Goal: Task Accomplishment & Management: Complete application form

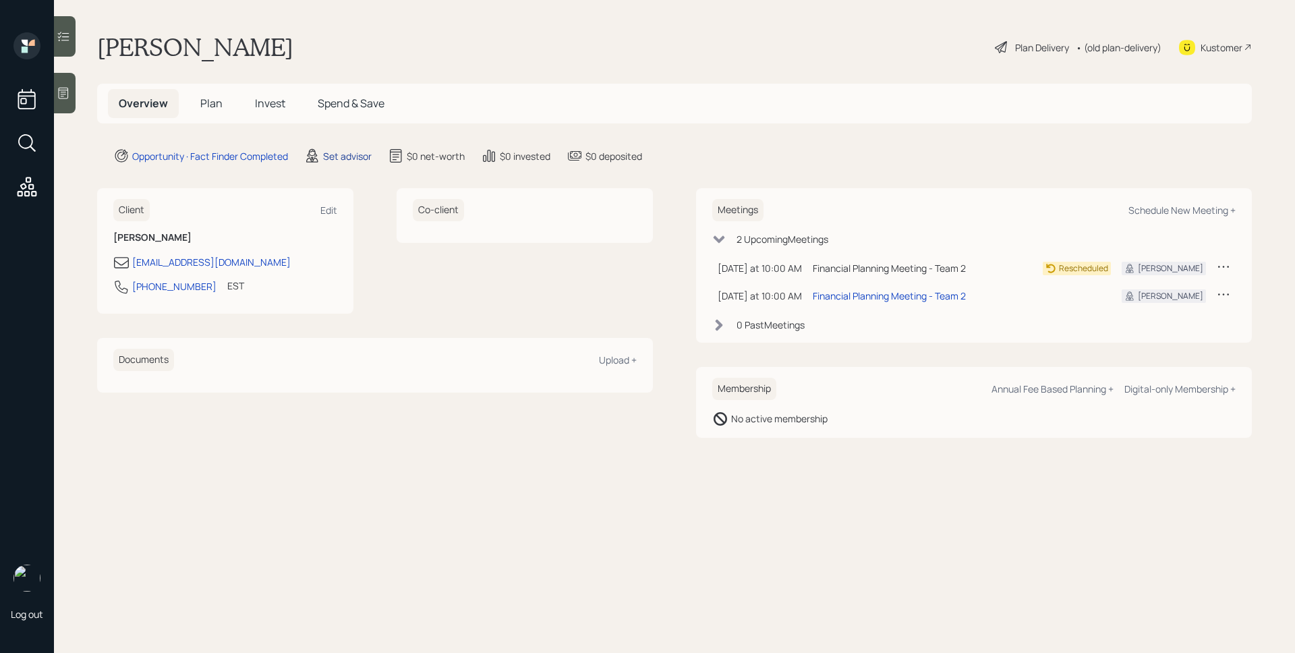
click at [333, 153] on div "Set advisor" at bounding box center [347, 156] width 49 height 14
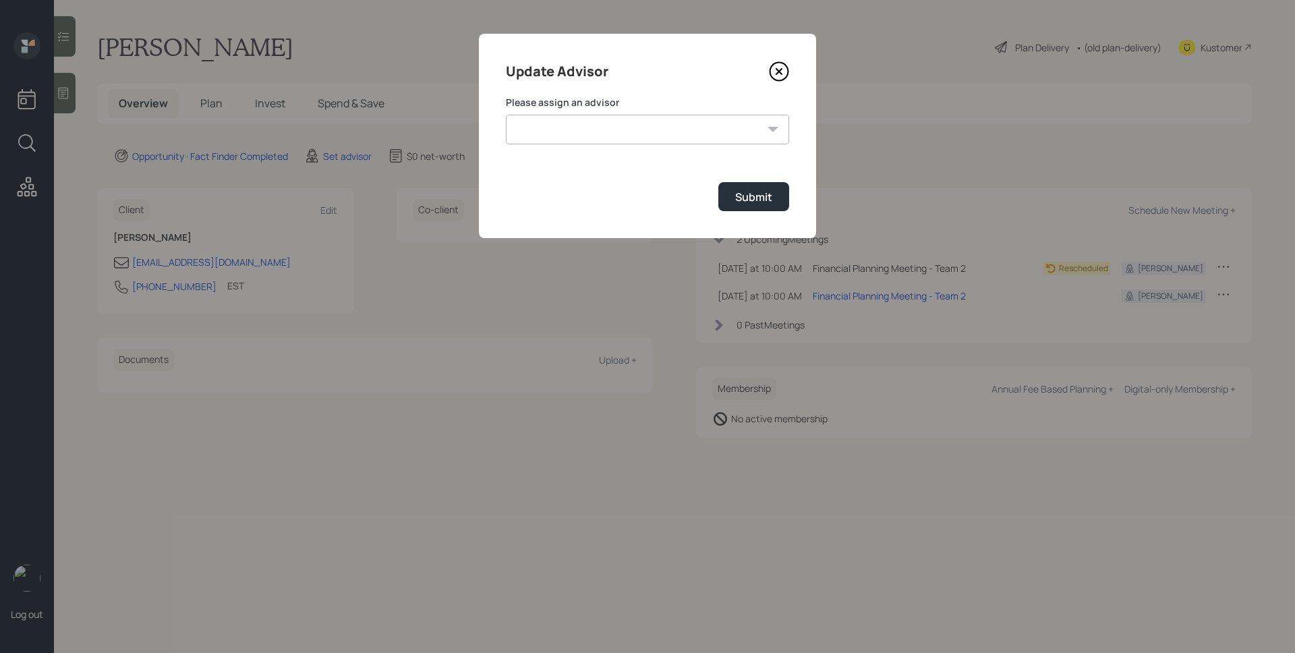
click at [596, 138] on select "[PERSON_NAME] [PERSON_NAME] [PERSON_NAME] [PERSON_NAME] End [PERSON_NAME] [PERS…" at bounding box center [647, 130] width 283 height 30
select select "d946c976-65aa-4529-ac9d-02c4f1114fc0"
click at [506, 115] on select "[PERSON_NAME] [PERSON_NAME] [PERSON_NAME] [PERSON_NAME] End [PERSON_NAME] [PERS…" at bounding box center [647, 130] width 283 height 30
click at [749, 197] on div "Submit" at bounding box center [753, 197] width 37 height 15
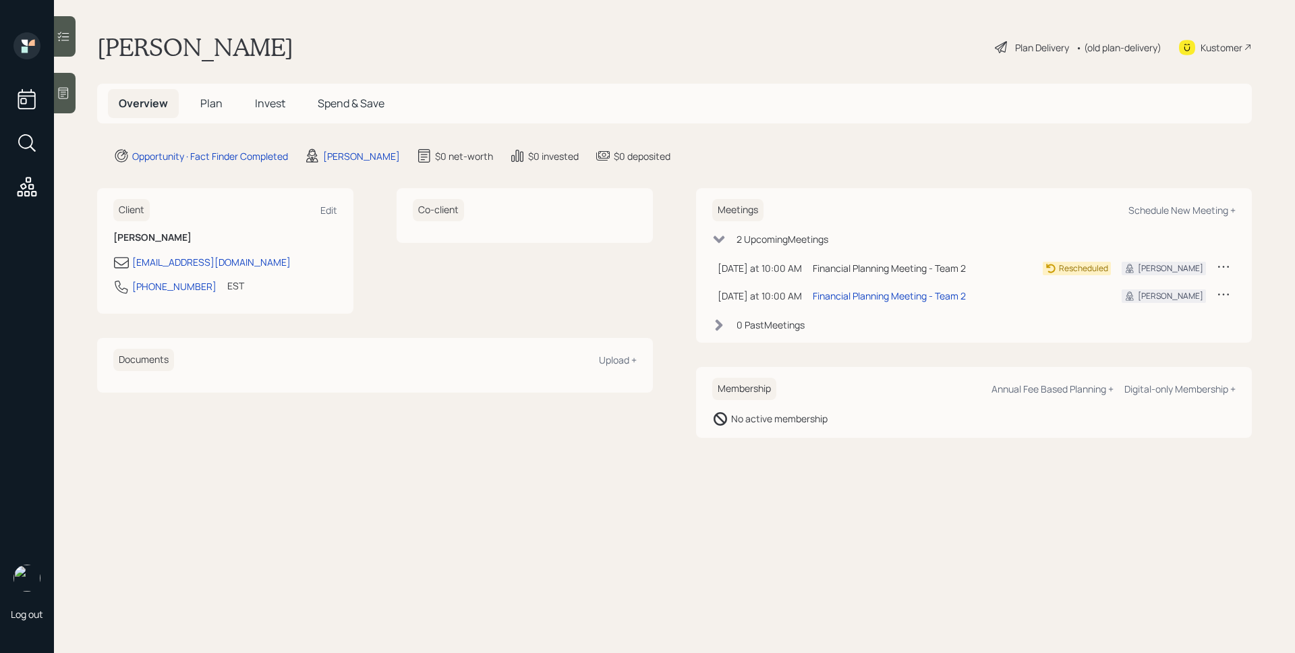
click at [73, 92] on div at bounding box center [65, 93] width 22 height 40
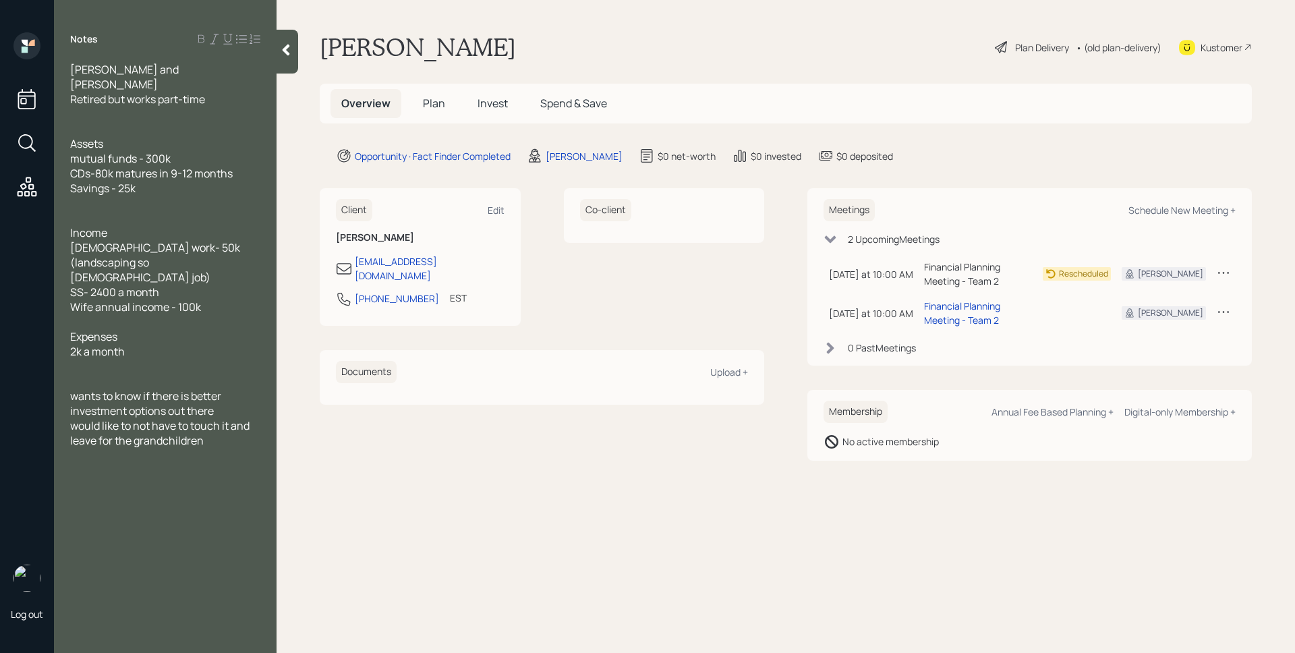
click at [424, 103] on span "Plan" at bounding box center [434, 103] width 22 height 15
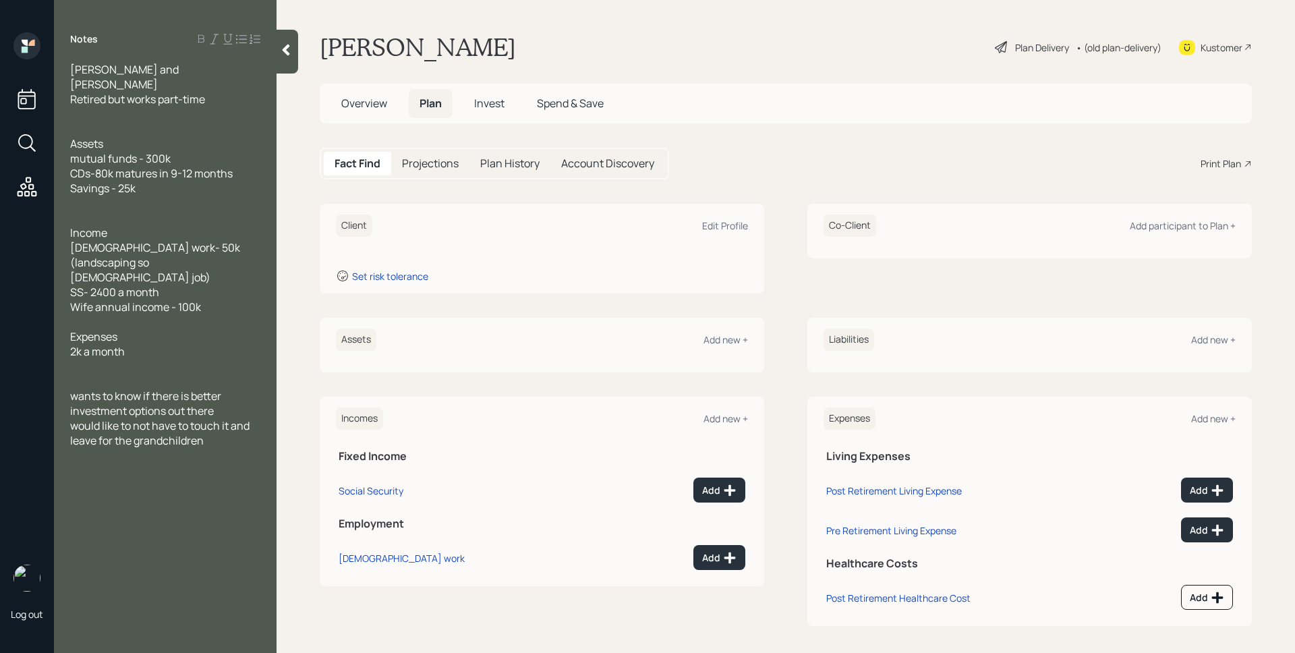
click at [374, 117] on h5 "Overview" at bounding box center [364, 103] width 67 height 29
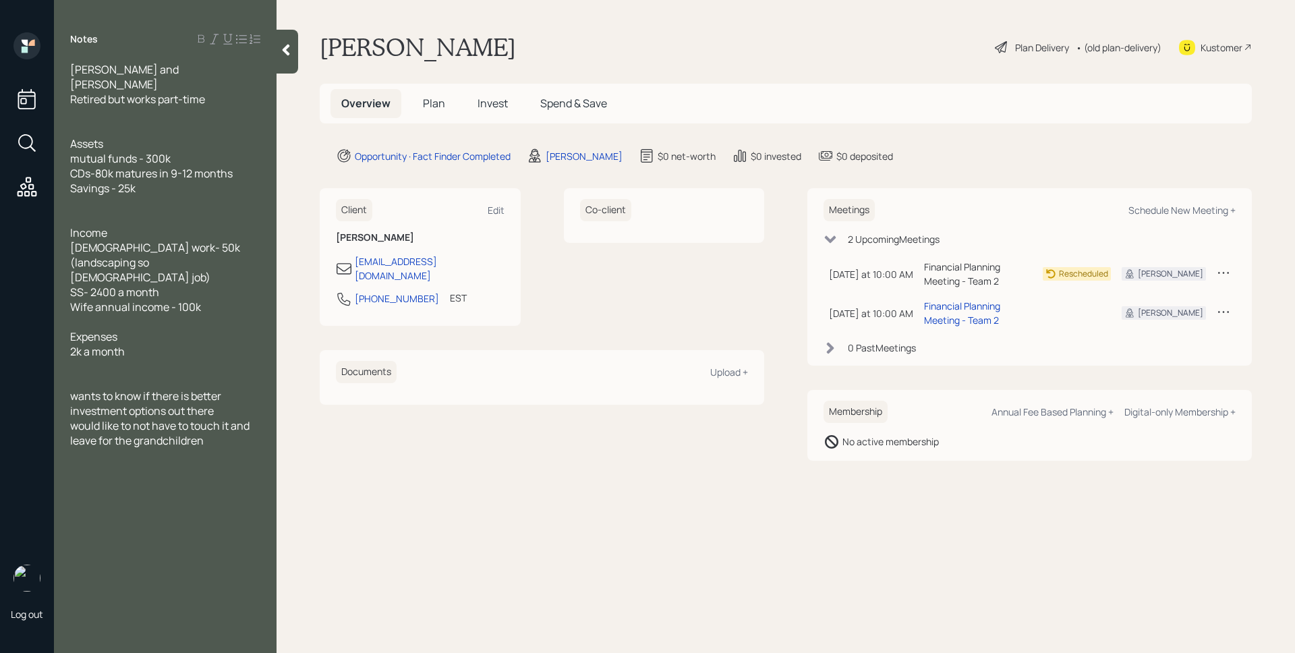
click at [433, 101] on span "Plan" at bounding box center [434, 103] width 22 height 15
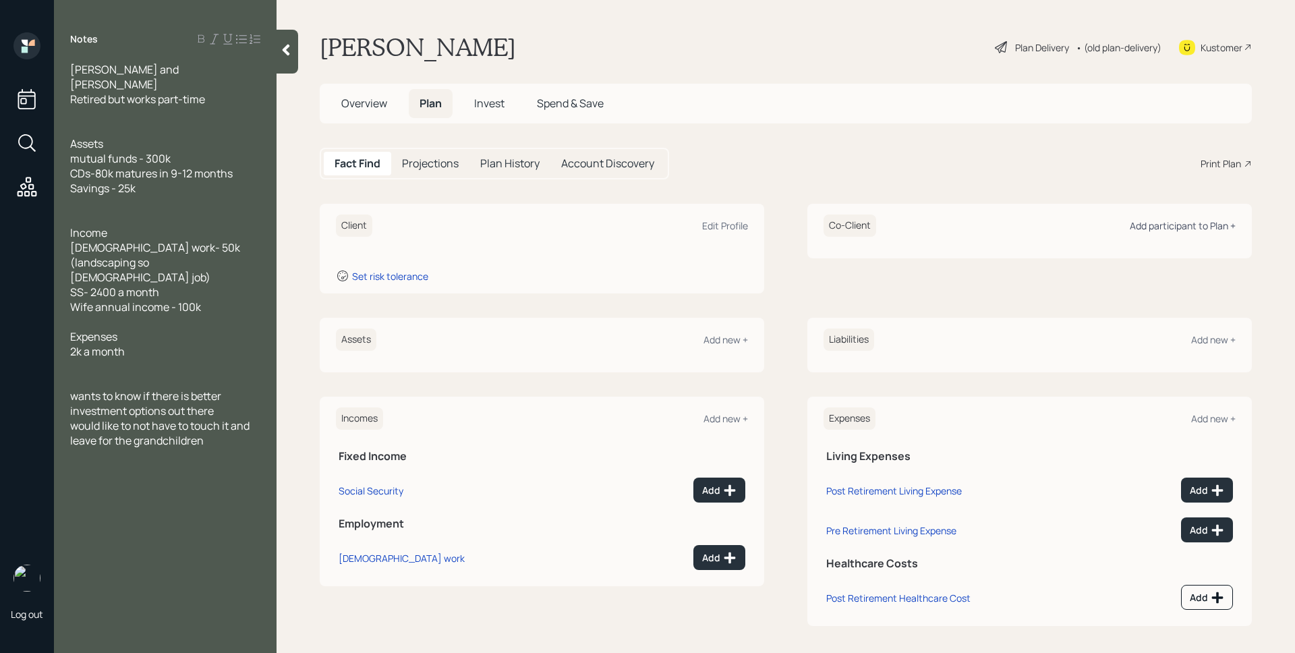
click at [1164, 222] on div "Add participant to Plan +" at bounding box center [1183, 225] width 106 height 13
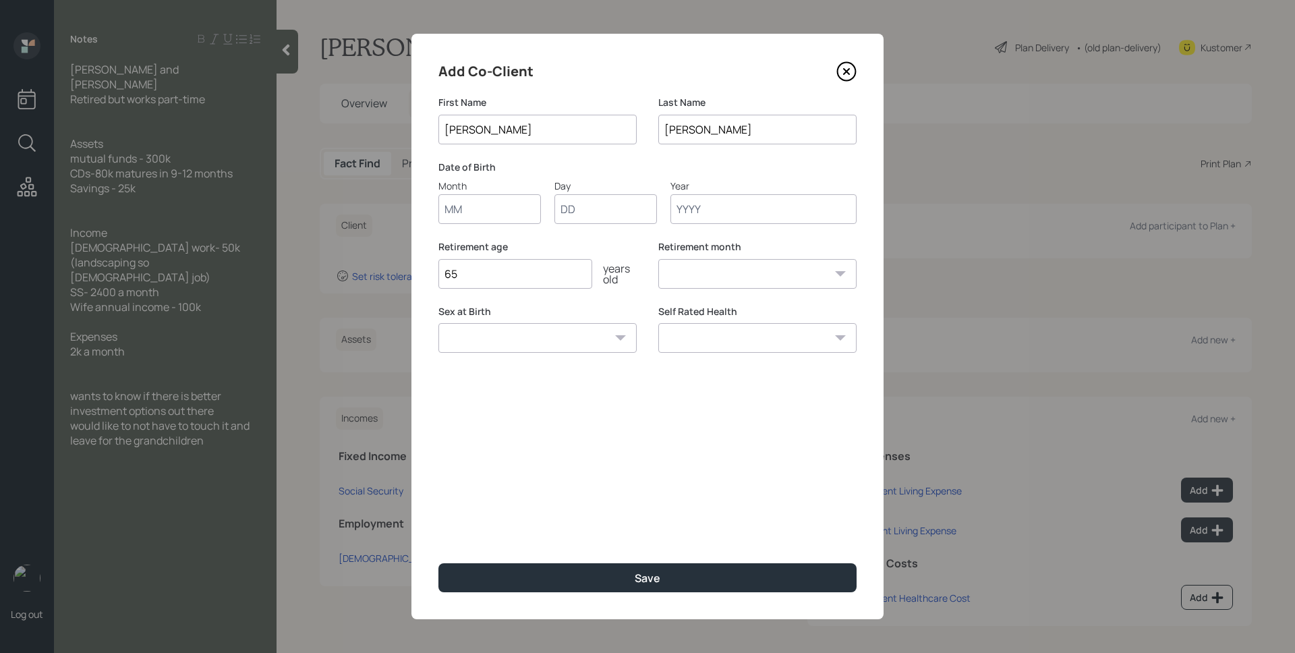
type input "[PERSON_NAME]"
type input "01"
click at [616, 200] on input "Day" at bounding box center [605, 209] width 103 height 30
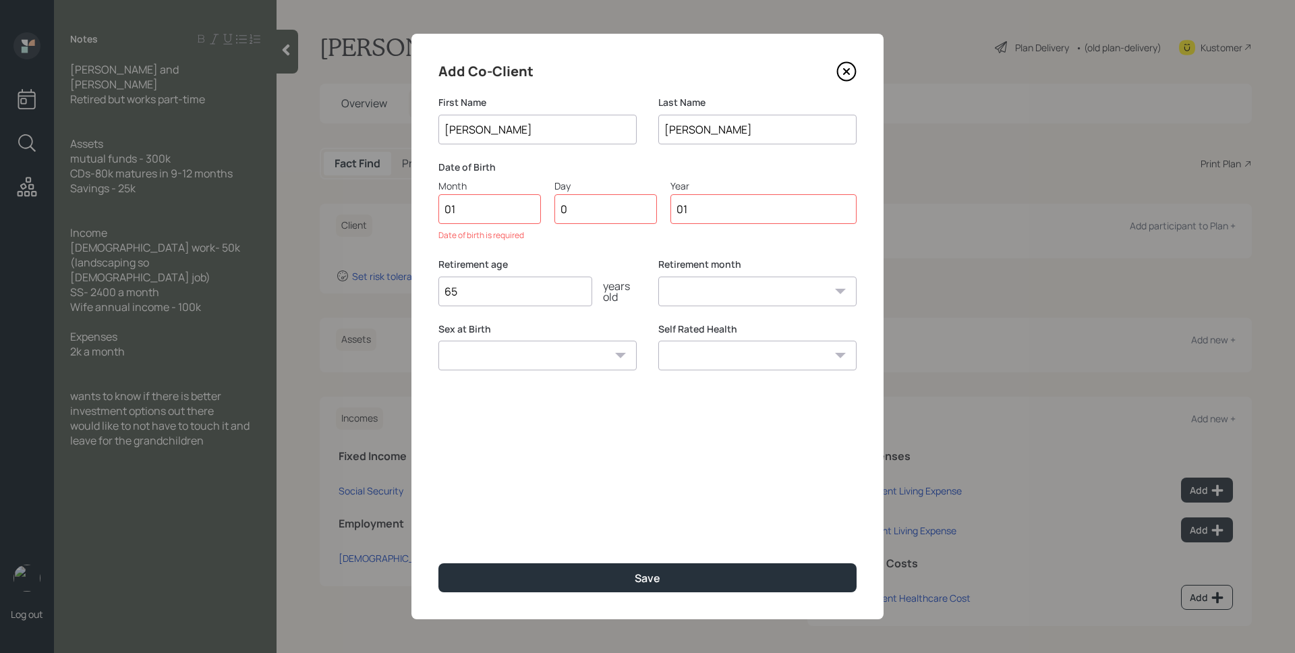
type input "01"
type input "0"
type input "1965"
select select "1"
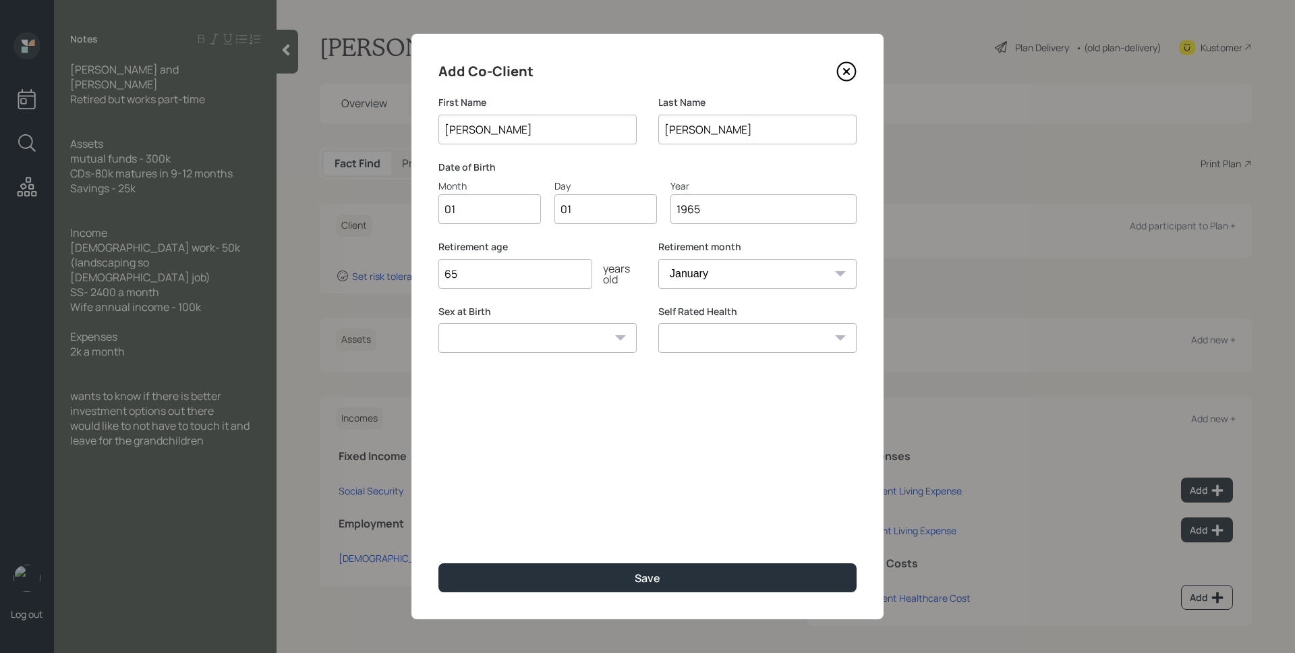
type input "1965"
click at [438, 563] on button "Save" at bounding box center [647, 577] width 418 height 29
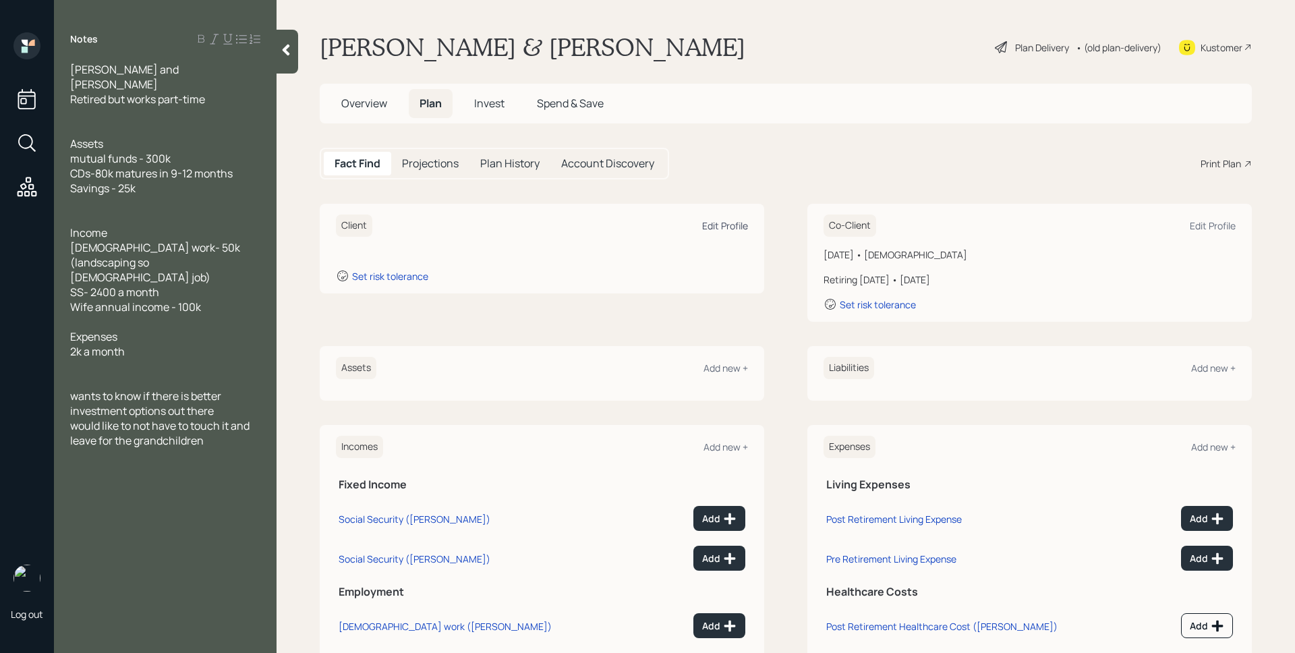
click at [726, 225] on div "Edit Profile" at bounding box center [725, 225] width 46 height 13
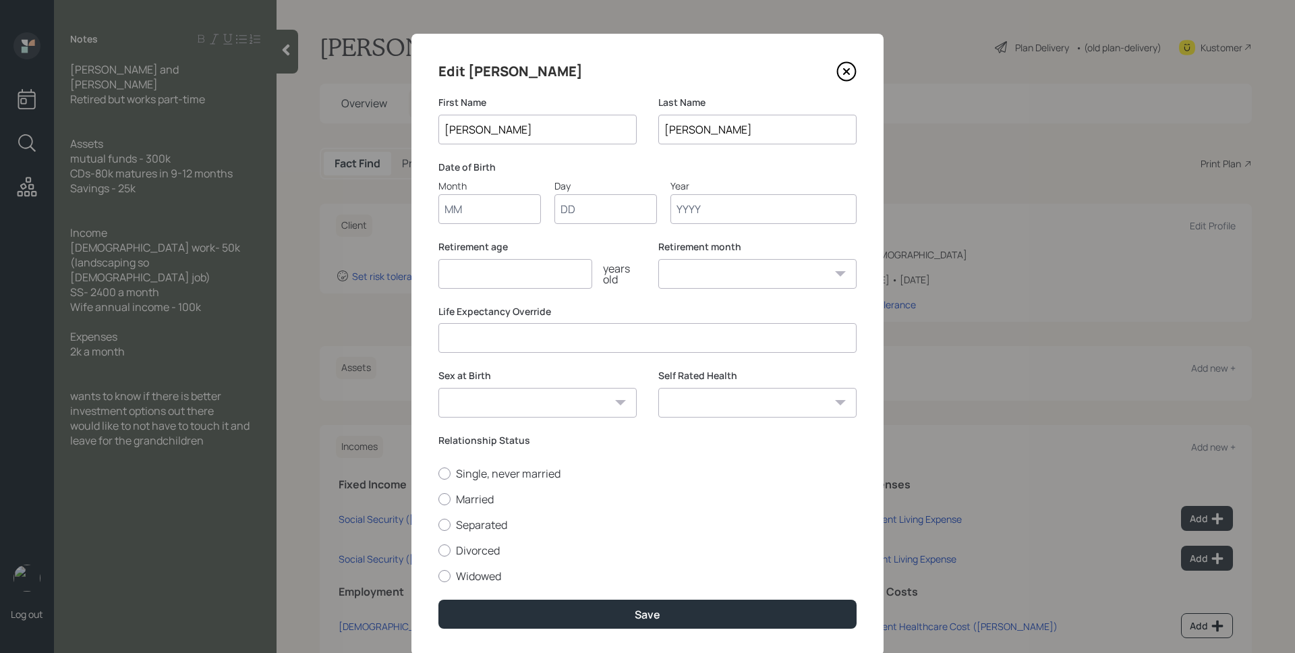
click at [461, 211] on input "Month" at bounding box center [489, 209] width 103 height 30
type input "01"
type input "1965"
select select "1"
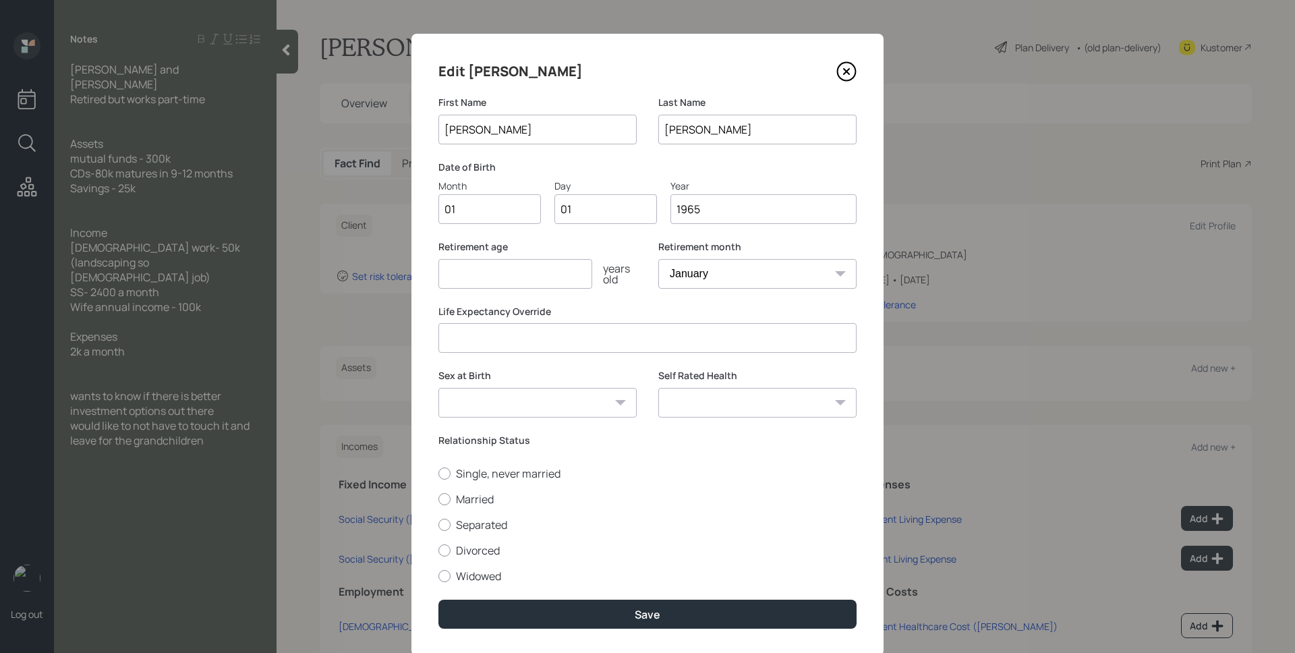
type input "1965"
click at [536, 282] on input "number" at bounding box center [515, 274] width 154 height 30
type input "65"
click at [476, 499] on label "Married" at bounding box center [647, 499] width 418 height 15
click at [438, 499] on input "Married" at bounding box center [438, 498] width 1 height 1
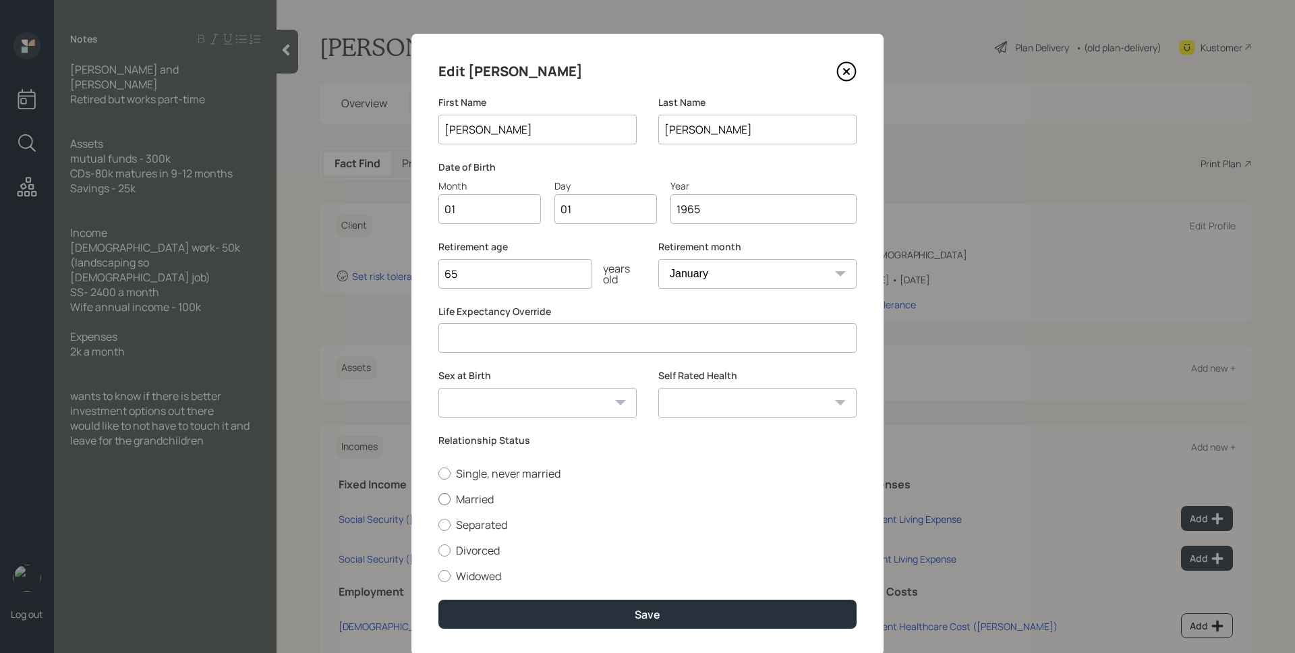
radio input "true"
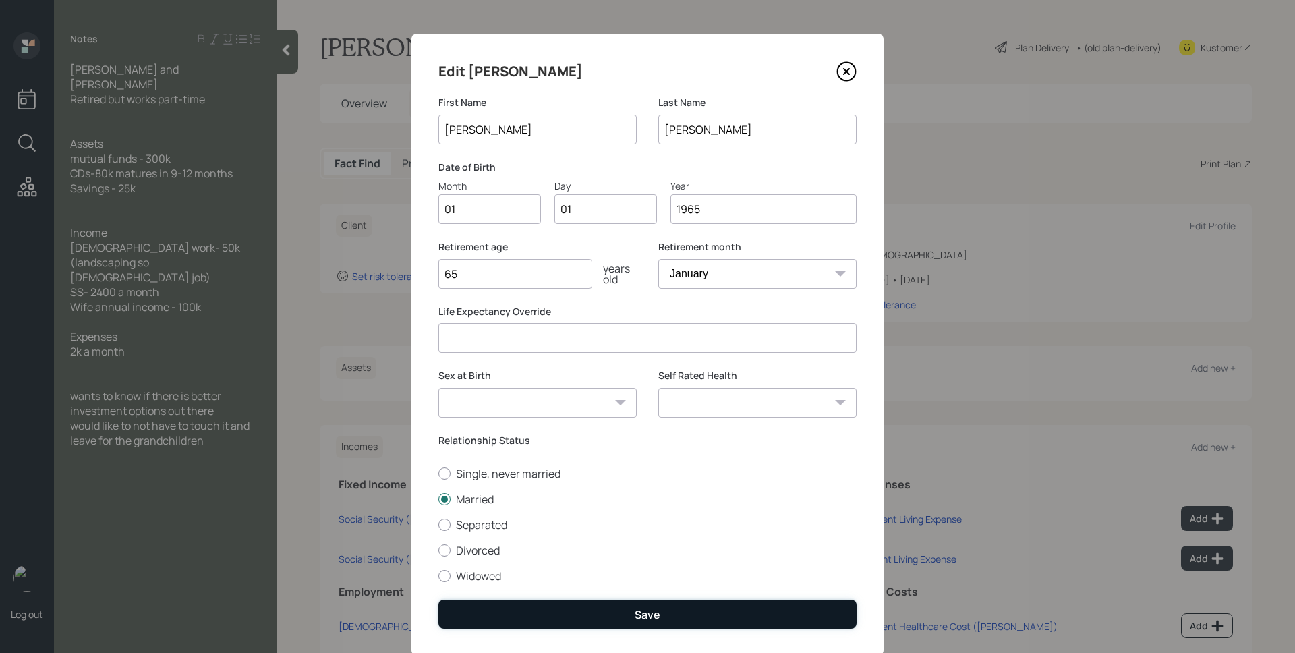
click at [643, 618] on div "Save" at bounding box center [648, 614] width 26 height 15
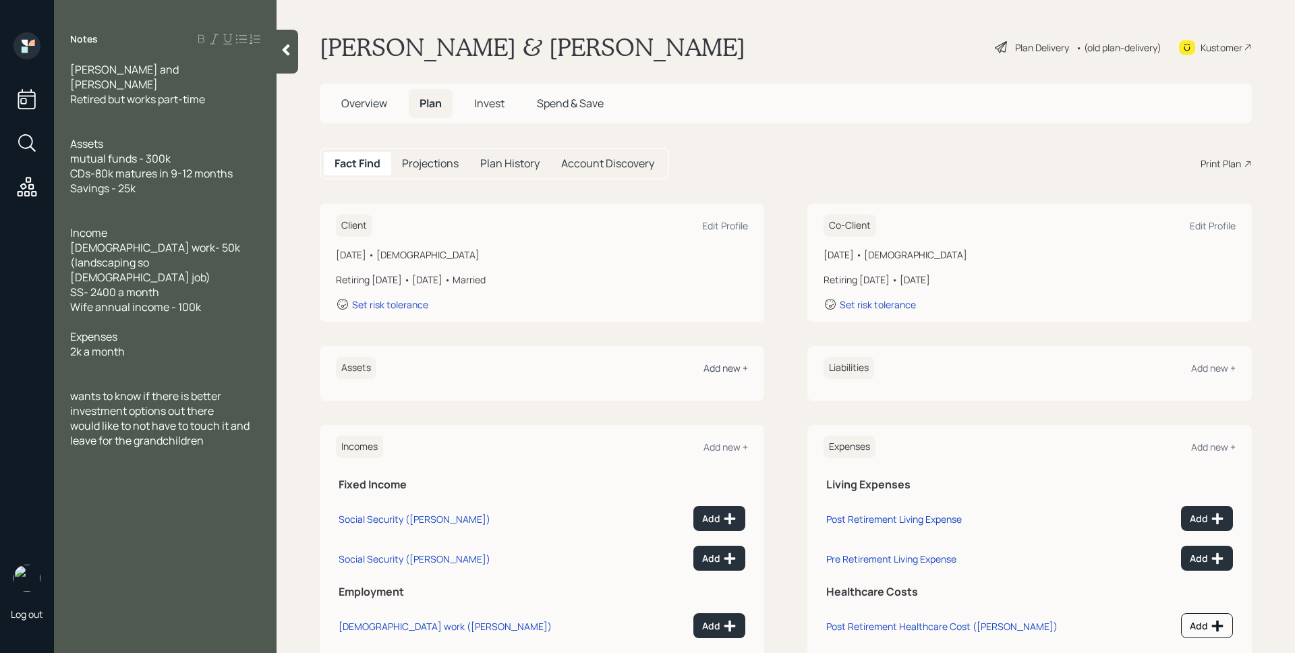
click at [732, 368] on div "Add new +" at bounding box center [726, 368] width 45 height 13
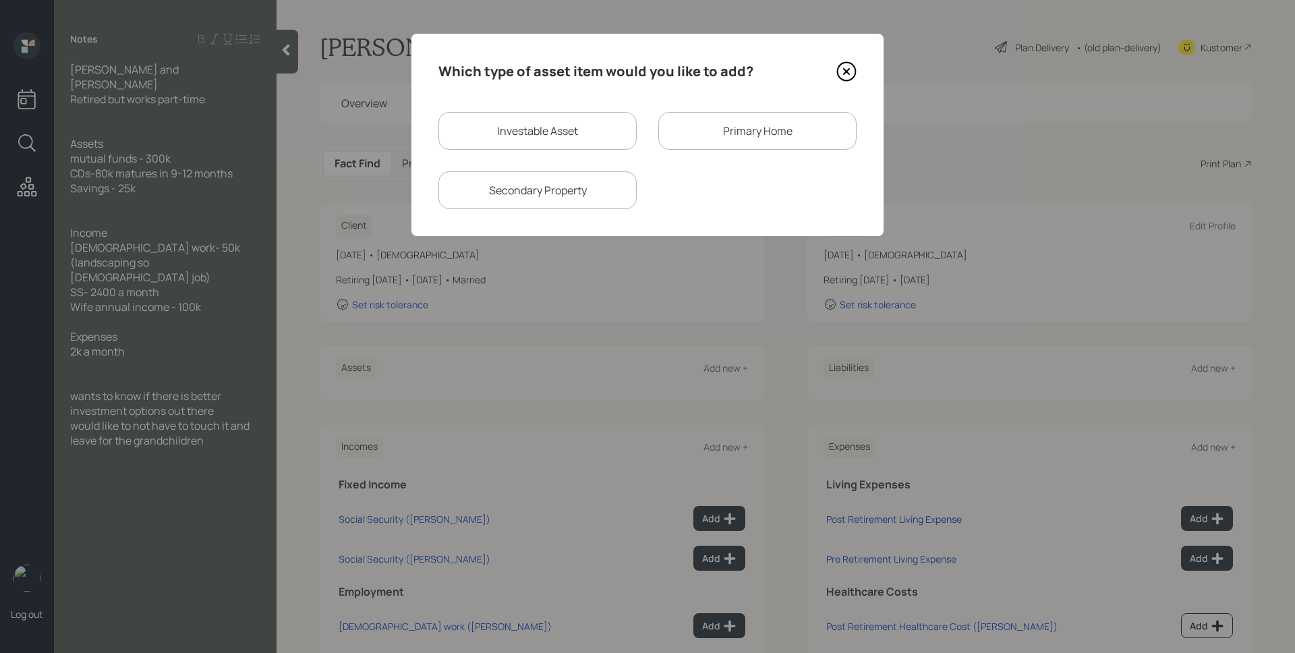
click at [537, 129] on div "Investable Asset" at bounding box center [537, 131] width 198 height 38
select select "taxable"
select select "balanced"
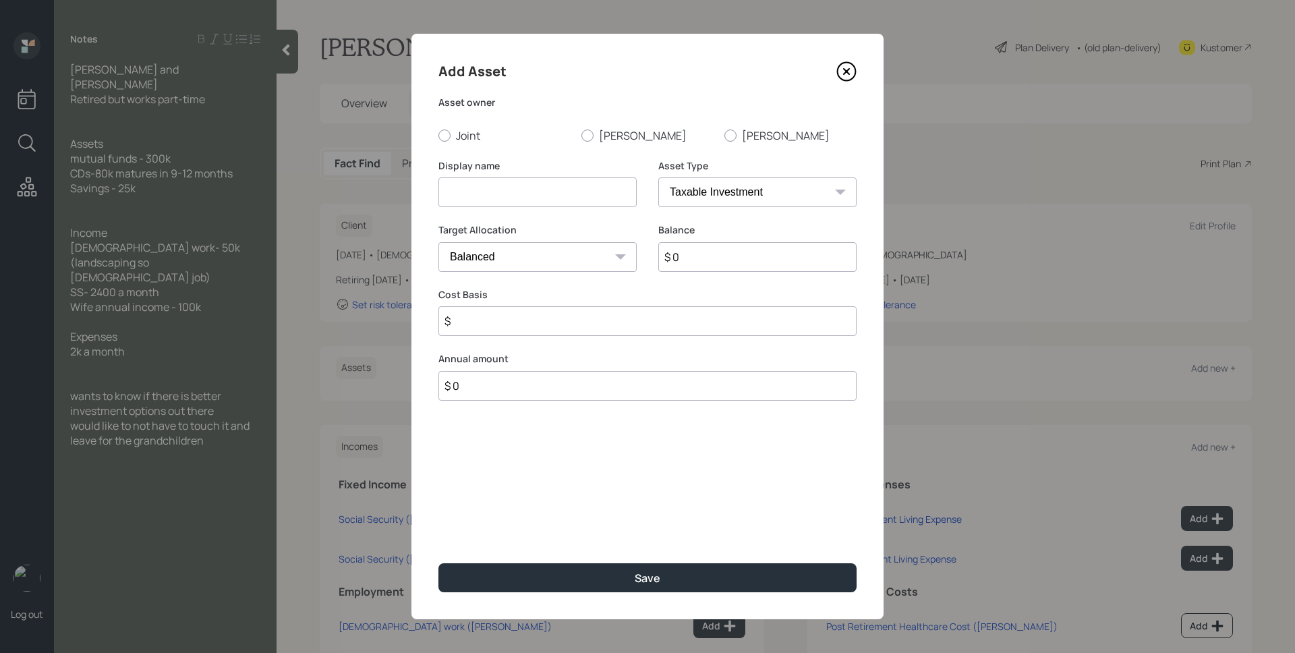
click at [537, 129] on label "Joint" at bounding box center [504, 135] width 132 height 15
click at [438, 135] on input "Joint" at bounding box center [438, 135] width 1 height 1
radio input "true"
click at [561, 193] on input at bounding box center [537, 192] width 198 height 30
type input "Mutual Funds"
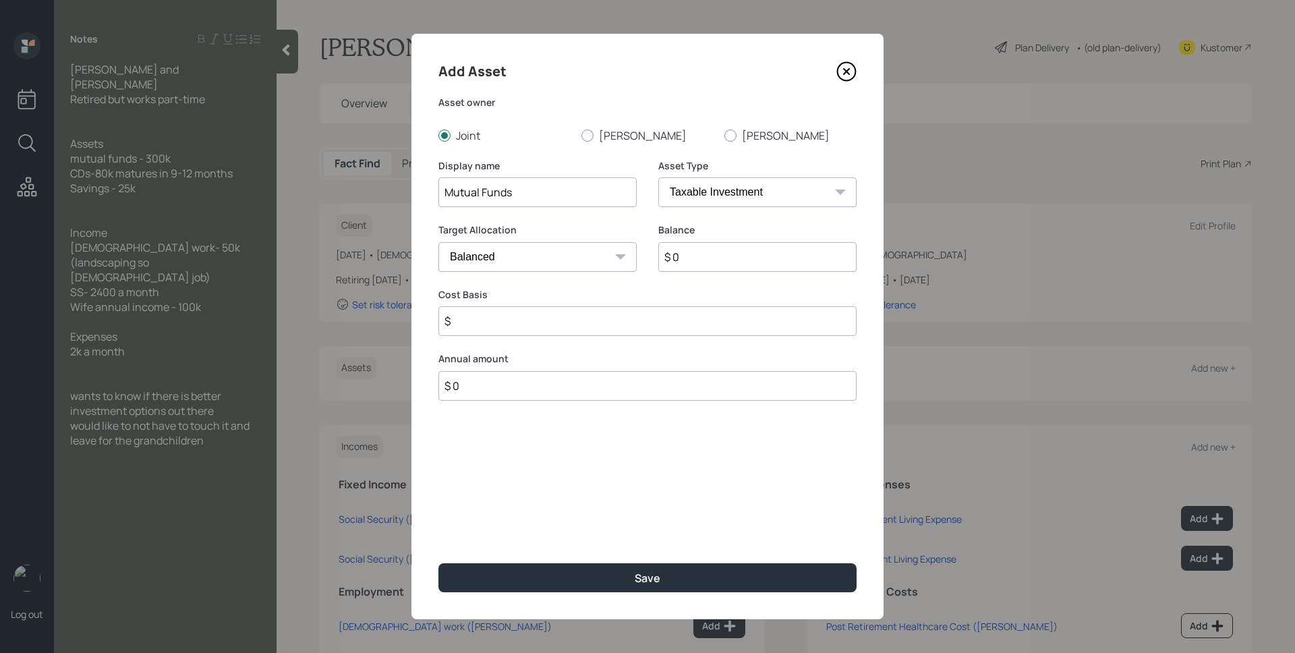
click at [742, 258] on input "$ 0" at bounding box center [757, 257] width 198 height 30
type input "$ 300,000"
type input "$ 0"
click at [610, 132] on label "[PERSON_NAME]" at bounding box center [647, 135] width 132 height 15
click at [581, 135] on input "[PERSON_NAME]" at bounding box center [581, 135] width 1 height 1
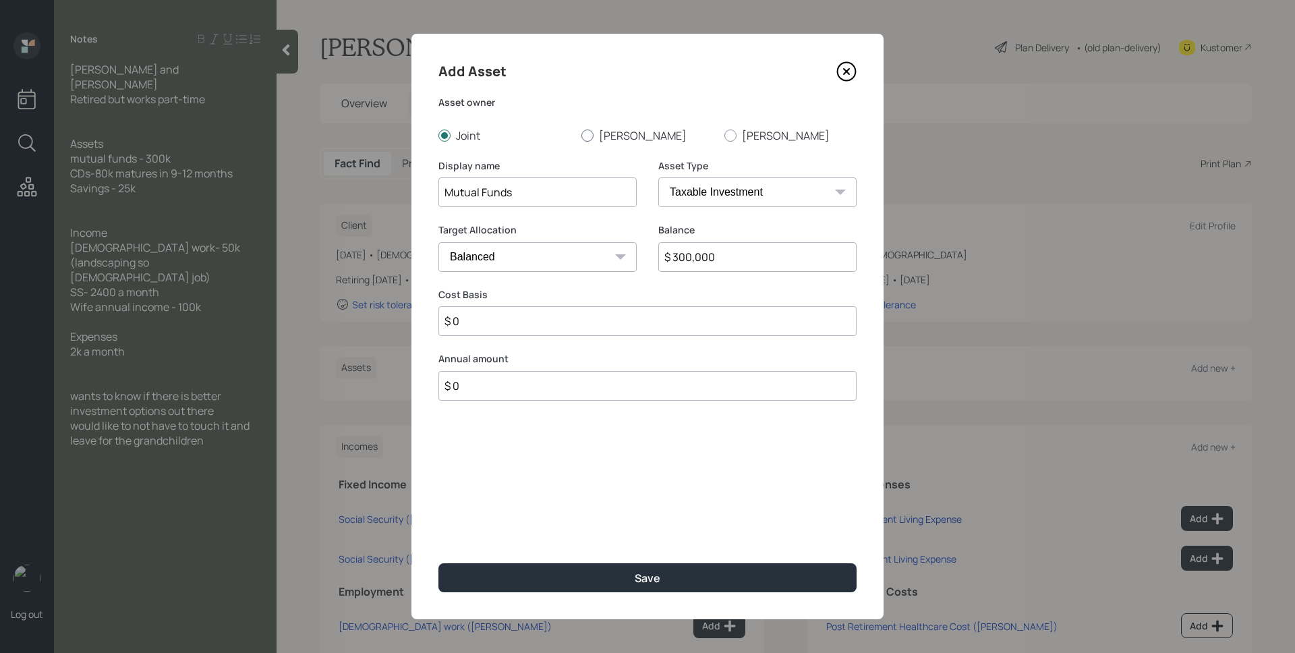
radio input "true"
click at [731, 202] on select "SEP [PERSON_NAME] IRA 401(k) [PERSON_NAME] 401(k) 403(b) [PERSON_NAME] 403(b) 4…" at bounding box center [757, 192] width 198 height 30
select select "ira"
click at [658, 177] on select "SEP [PERSON_NAME] IRA 401(k) [PERSON_NAME] 401(k) 403(b) [PERSON_NAME] 403(b) 4…" at bounding box center [757, 192] width 198 height 30
click at [604, 331] on input "$" at bounding box center [647, 321] width 418 height 30
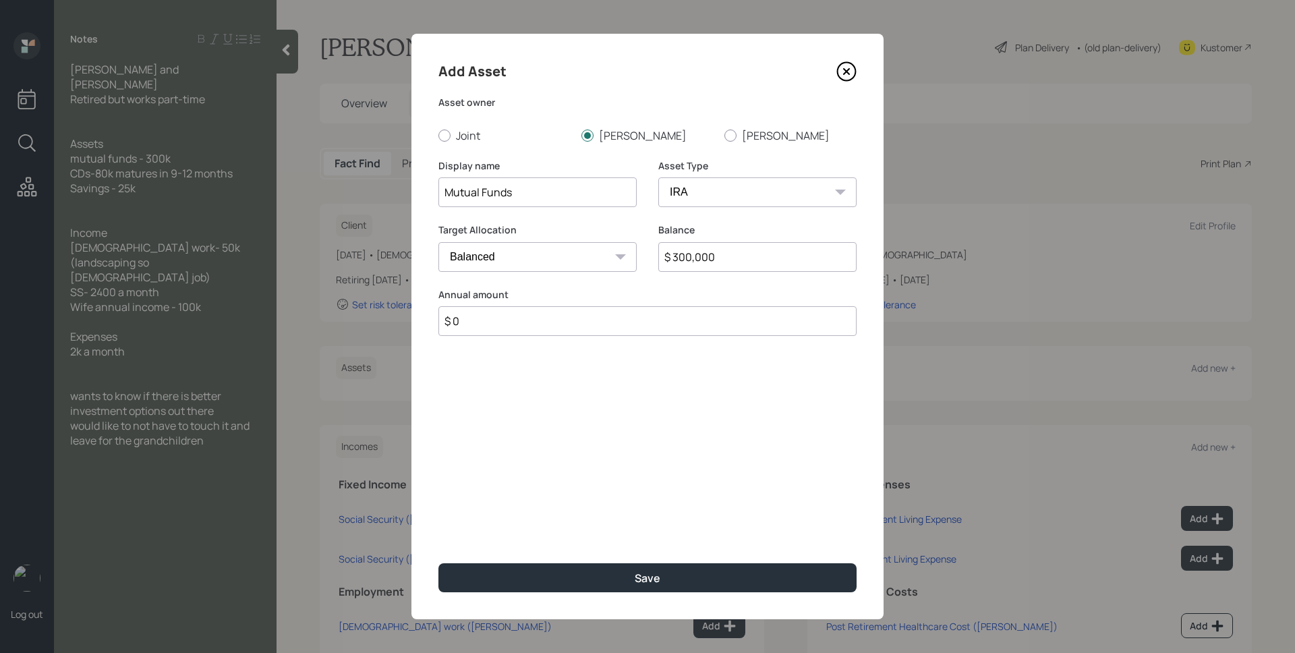
type input "$ 0"
click at [438, 563] on button "Save" at bounding box center [647, 577] width 418 height 29
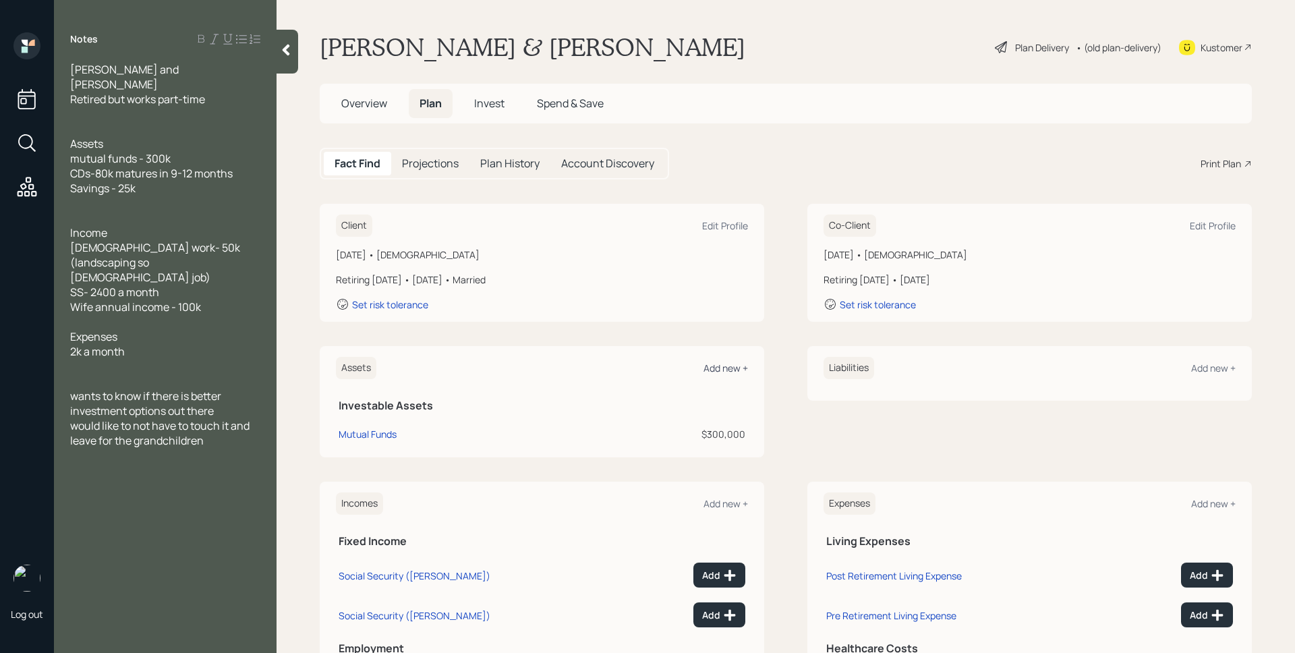
click at [714, 368] on div "Add new +" at bounding box center [726, 368] width 45 height 13
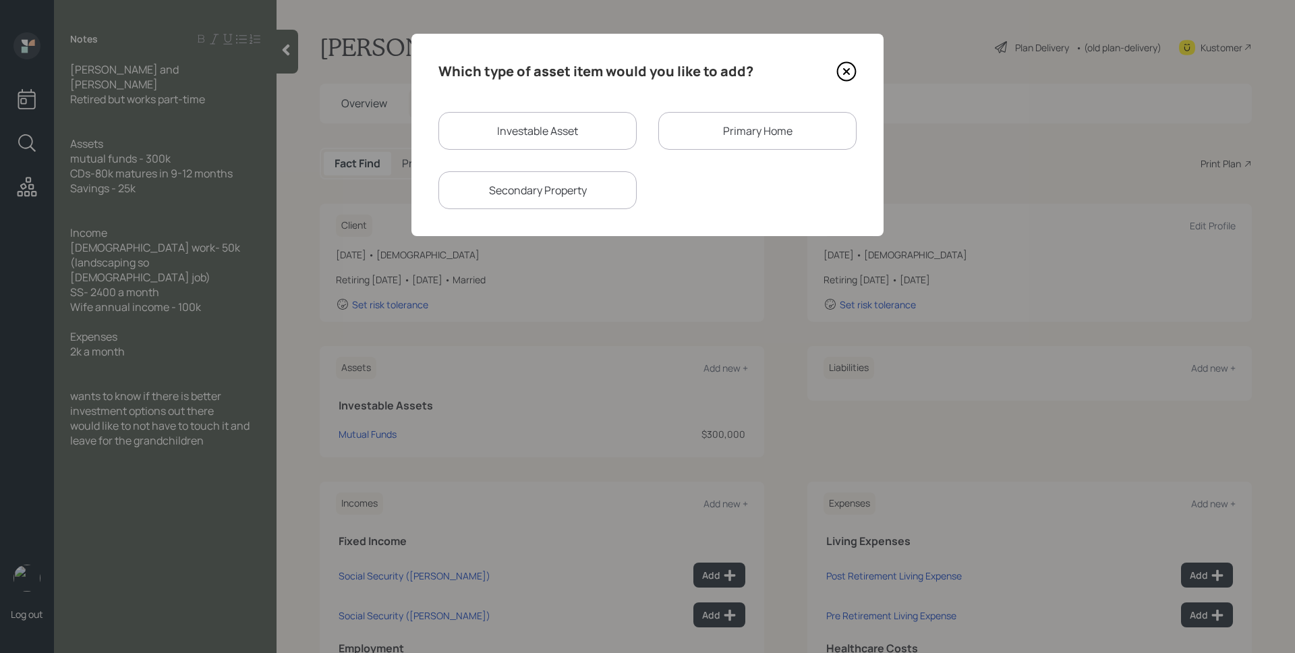
click at [499, 111] on div "Which type of asset item would you like to add? Investable Asset Primary Home S…" at bounding box center [647, 135] width 472 height 202
click at [505, 118] on div "Investable Asset" at bounding box center [537, 131] width 198 height 38
select select "taxable"
select select "balanced"
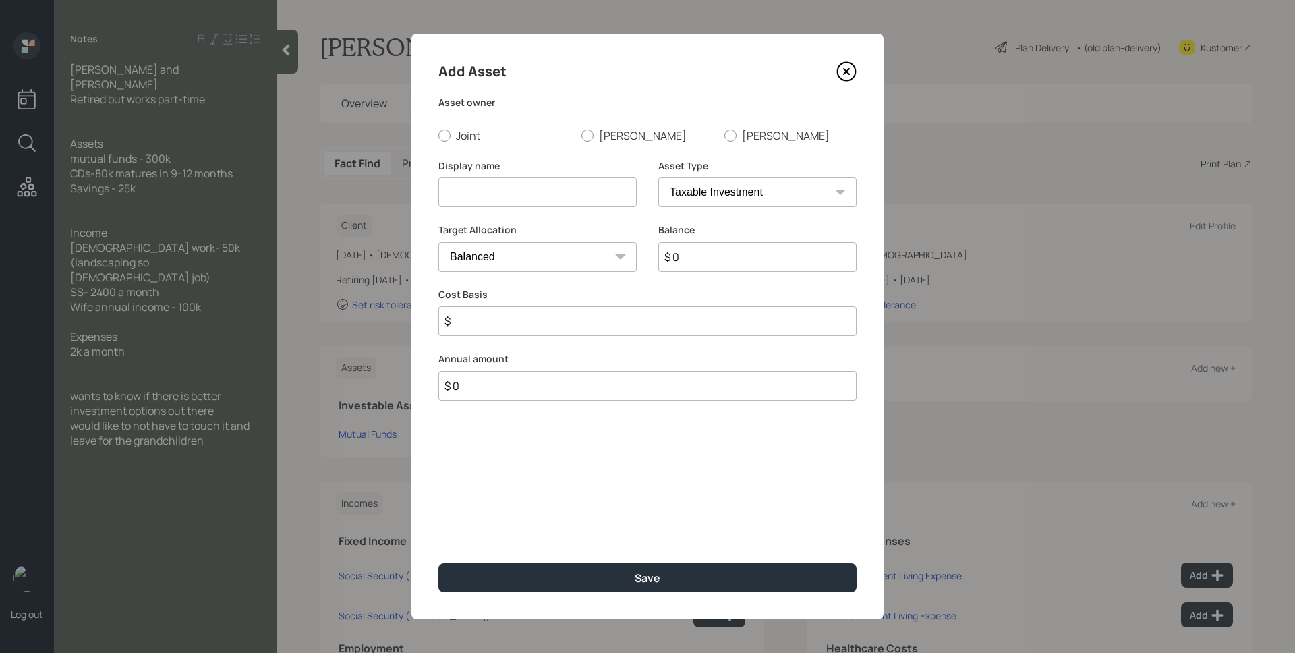
click at [449, 144] on div "Add Asset Asset owner Joint [PERSON_NAME] Display name Asset Type SEP [PERSON_N…" at bounding box center [647, 326] width 472 height 585
click at [449, 138] on div at bounding box center [444, 136] width 12 height 12
click at [438, 136] on input "Joint" at bounding box center [438, 135] width 1 height 1
radio input "true"
click at [474, 190] on input at bounding box center [537, 192] width 198 height 30
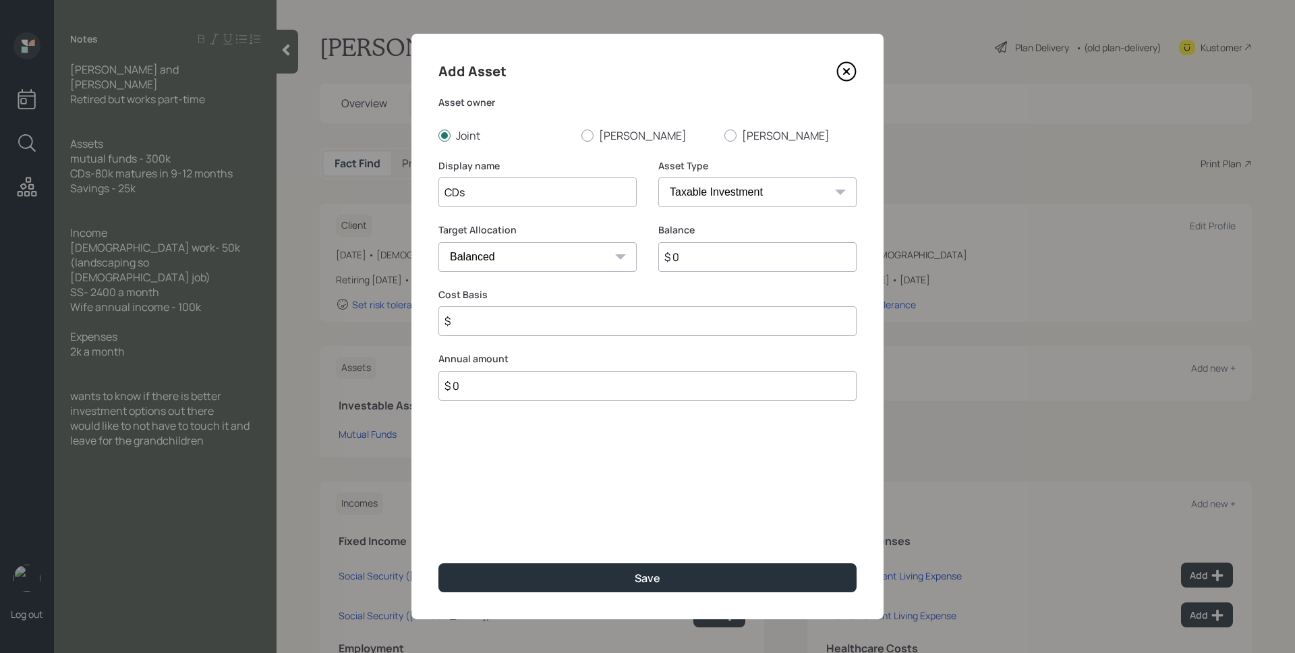
type input "CDs"
click at [561, 250] on select "Cash Conservative Balanced Aggressive" at bounding box center [537, 257] width 198 height 30
select select "uninvested"
click at [438, 242] on select "Cash Conservative Balanced Aggressive" at bounding box center [537, 257] width 198 height 30
click at [685, 259] on input "$ 0" at bounding box center [757, 257] width 198 height 30
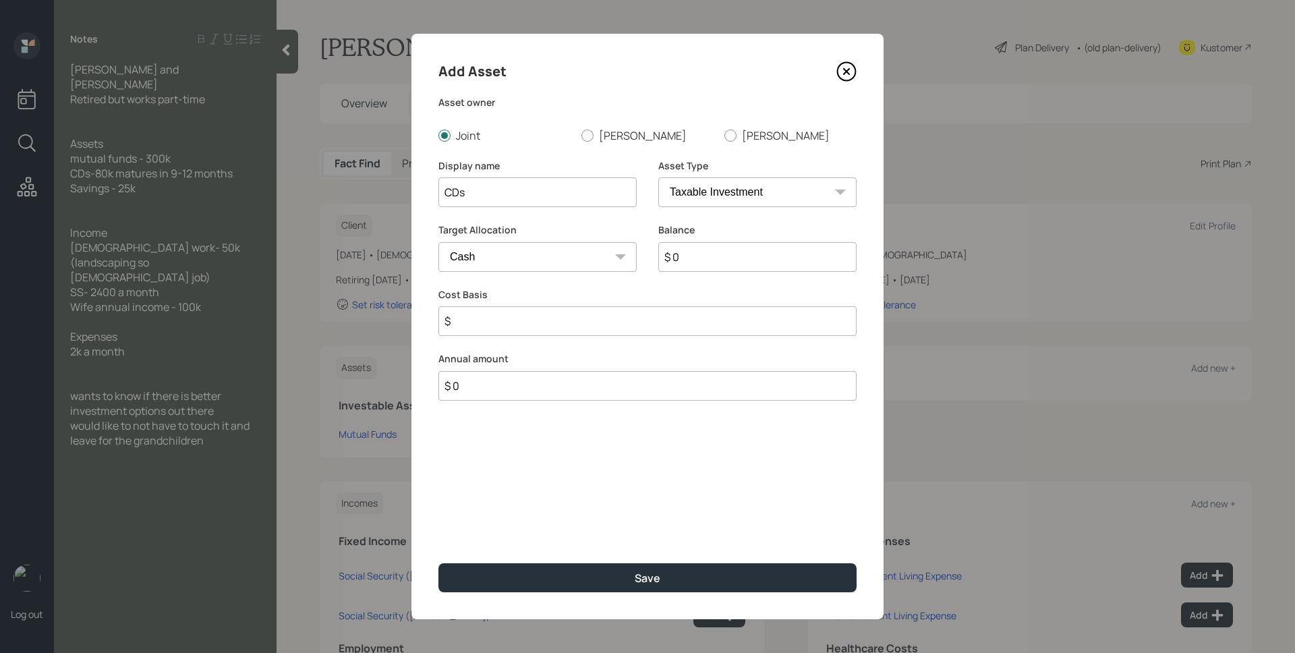
click at [685, 259] on input "$ 0" at bounding box center [757, 257] width 198 height 30
type input "$ 8"
type input "$ 80"
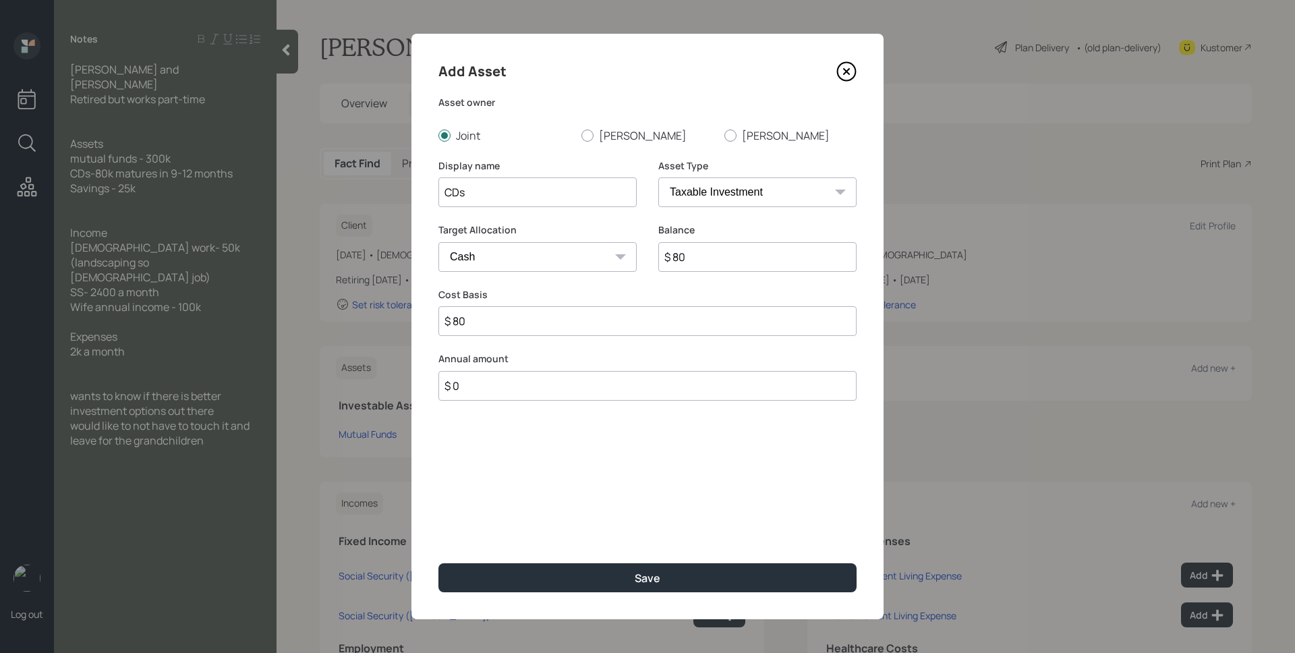
type input "$ 800"
type input "$ 8,000"
type input "$ 80,000"
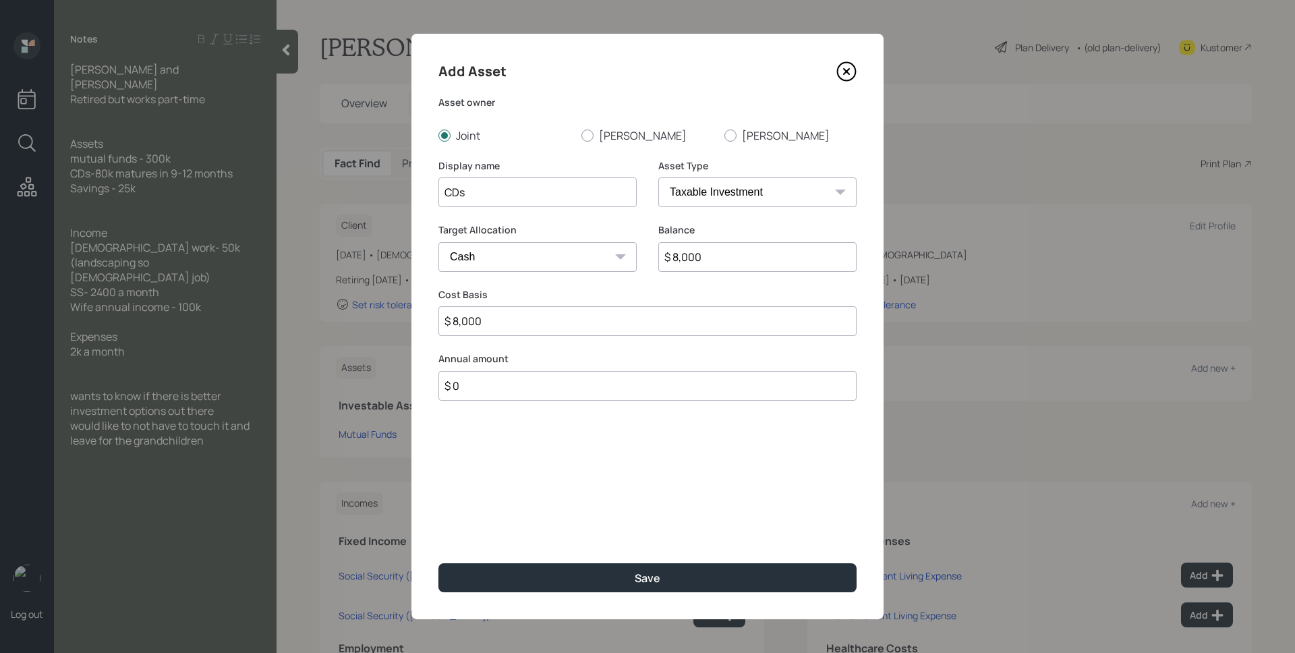
type input "$ 80,000"
click at [438, 563] on button "Save" at bounding box center [647, 577] width 418 height 29
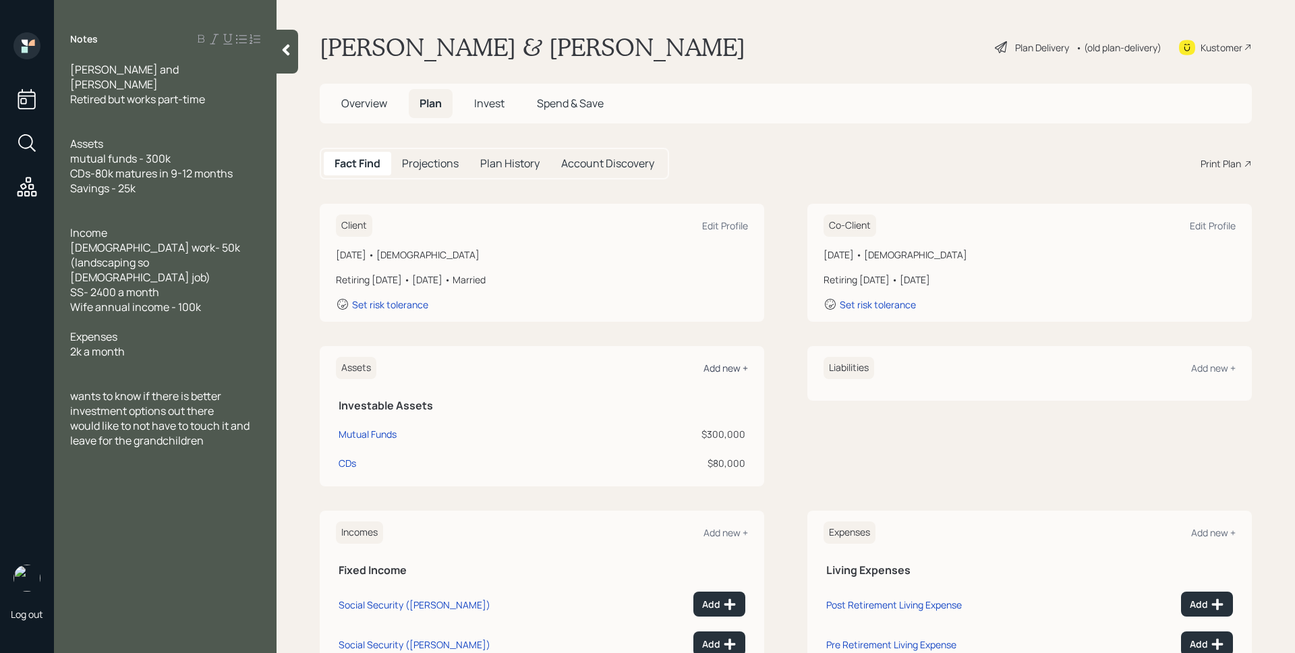
click at [711, 369] on div "Add new +" at bounding box center [726, 368] width 45 height 13
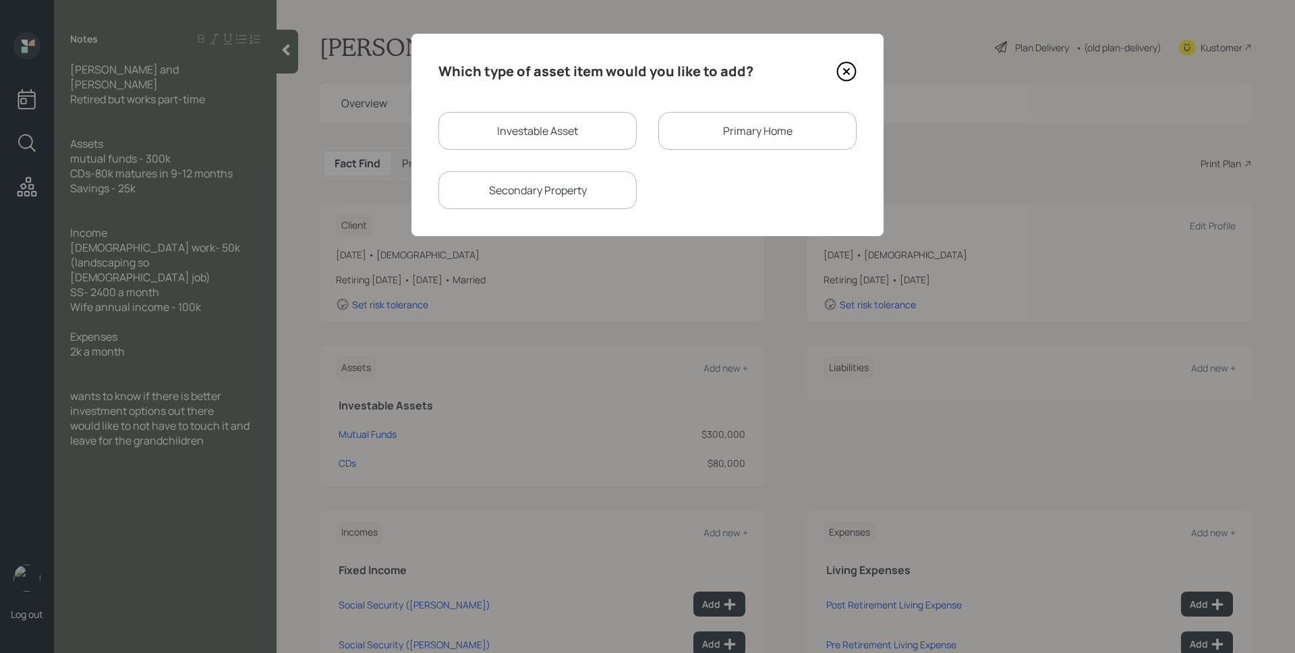
click at [561, 115] on div "Investable Asset" at bounding box center [537, 131] width 198 height 38
select select "taxable"
select select "balanced"
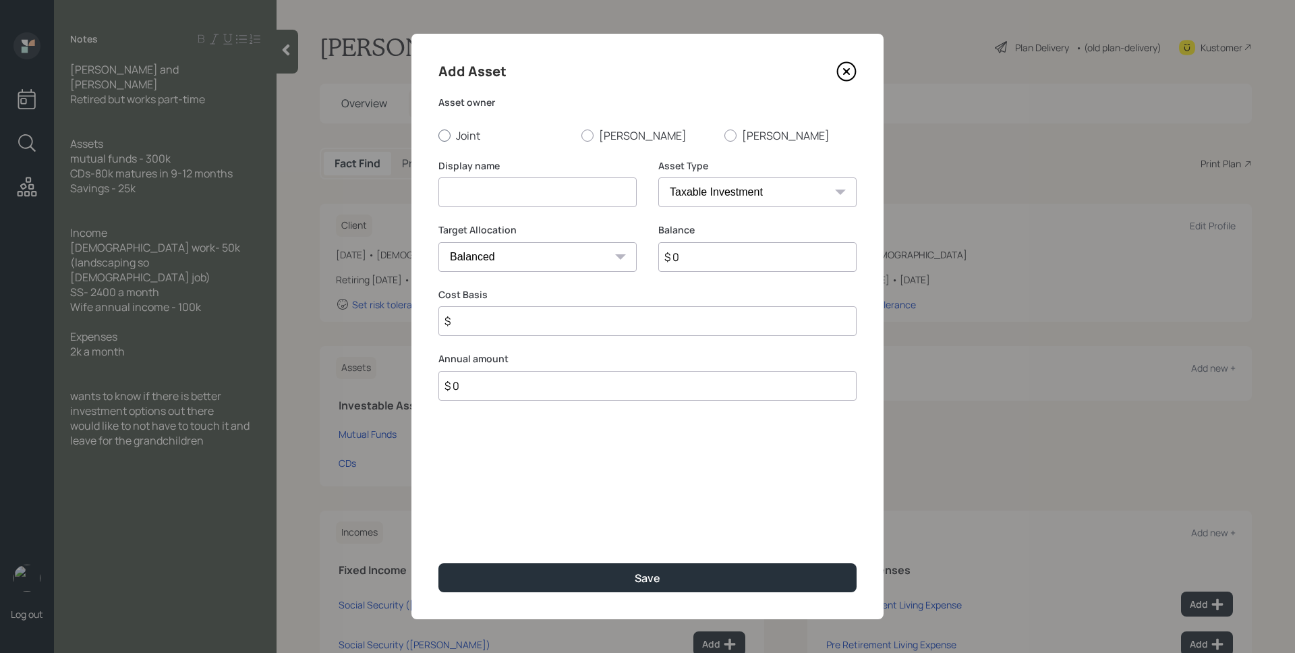
click at [466, 132] on label "Joint" at bounding box center [504, 135] width 132 height 15
click at [438, 135] on input "Joint" at bounding box center [438, 135] width 1 height 1
radio input "true"
click at [498, 202] on input at bounding box center [537, 192] width 198 height 30
type input "Savings"
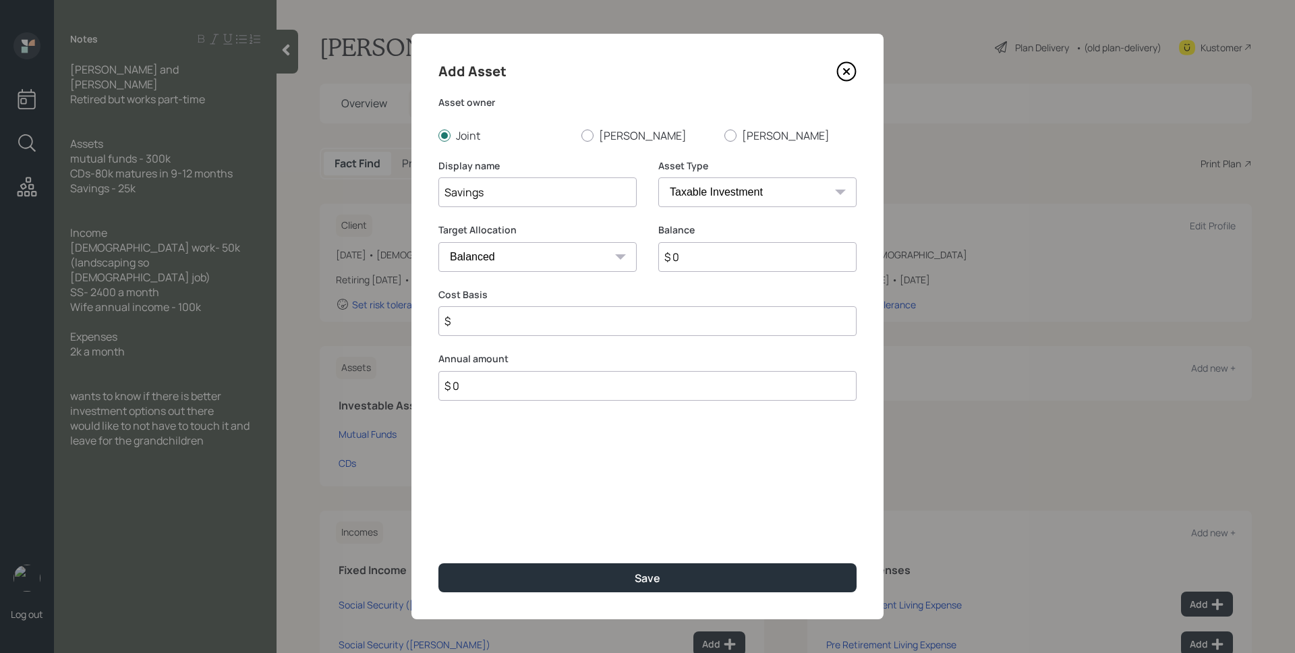
click at [695, 197] on select "SEP [PERSON_NAME] IRA 401(k) [PERSON_NAME] 401(k) 403(b) [PERSON_NAME] 403(b) 4…" at bounding box center [757, 192] width 198 height 30
select select "emergency_fund"
click at [658, 177] on select "SEP [PERSON_NAME] IRA 401(k) [PERSON_NAME] 401(k) 403(b) [PERSON_NAME] 403(b) 4…" at bounding box center [757, 192] width 198 height 30
click at [728, 255] on input "$ 0" at bounding box center [647, 257] width 418 height 30
type input "$ 25,000"
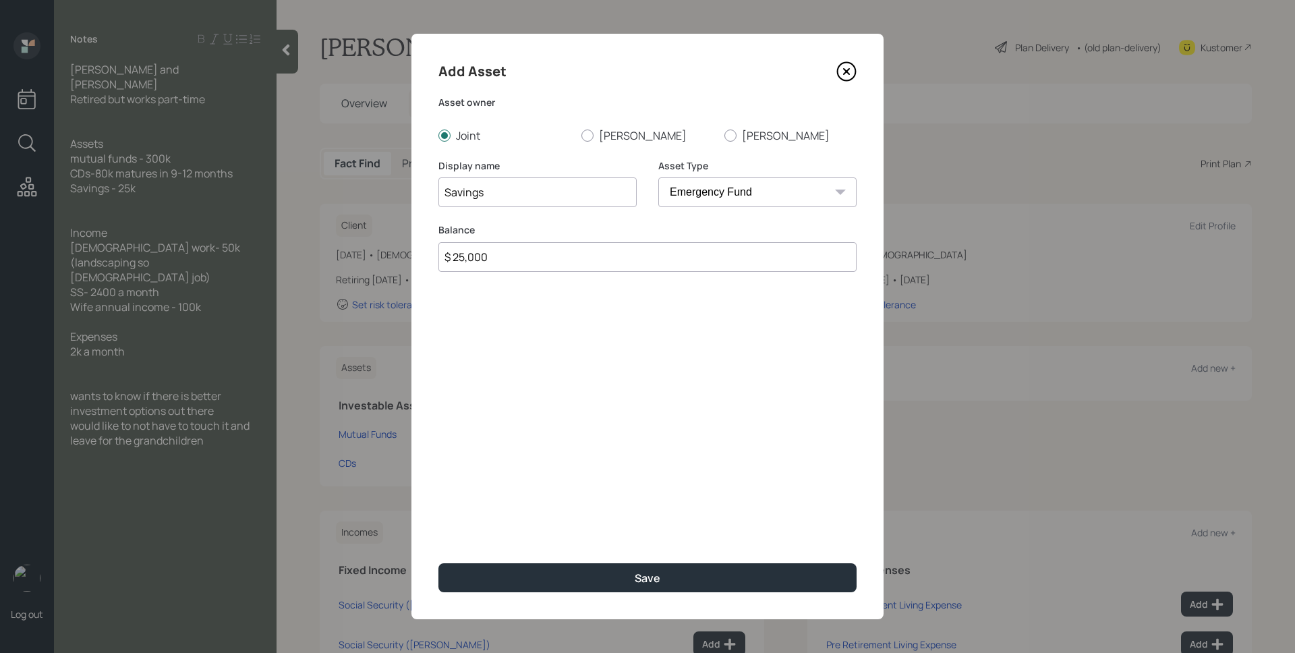
click at [438, 563] on button "Save" at bounding box center [647, 577] width 418 height 29
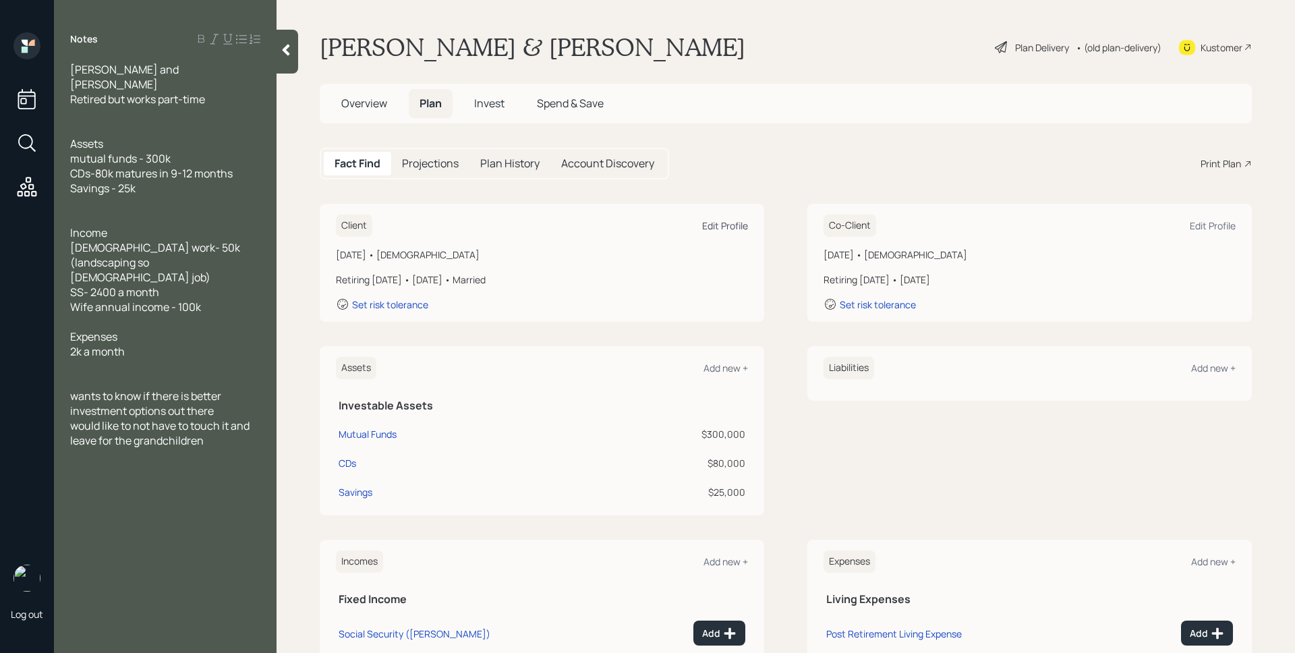
click at [722, 221] on div "Edit Profile" at bounding box center [725, 225] width 46 height 13
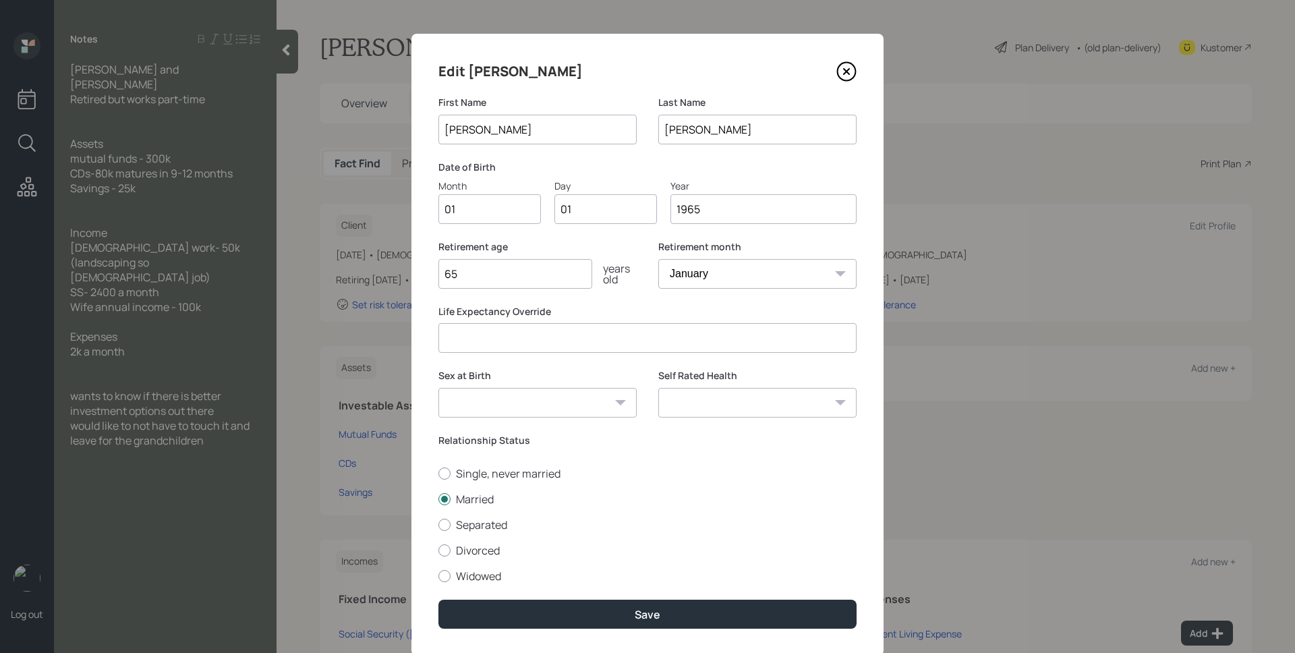
click at [731, 215] on input "1965" at bounding box center [763, 209] width 186 height 30
type input "1960"
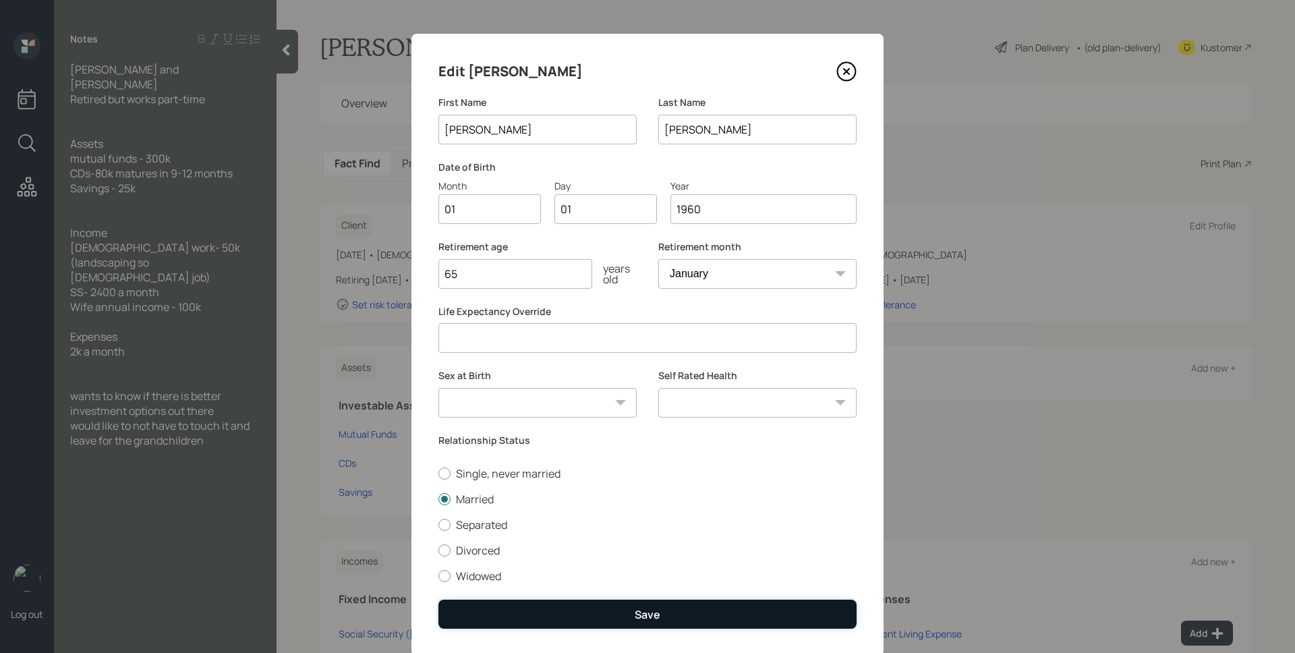
click at [693, 604] on button "Save" at bounding box center [647, 614] width 418 height 29
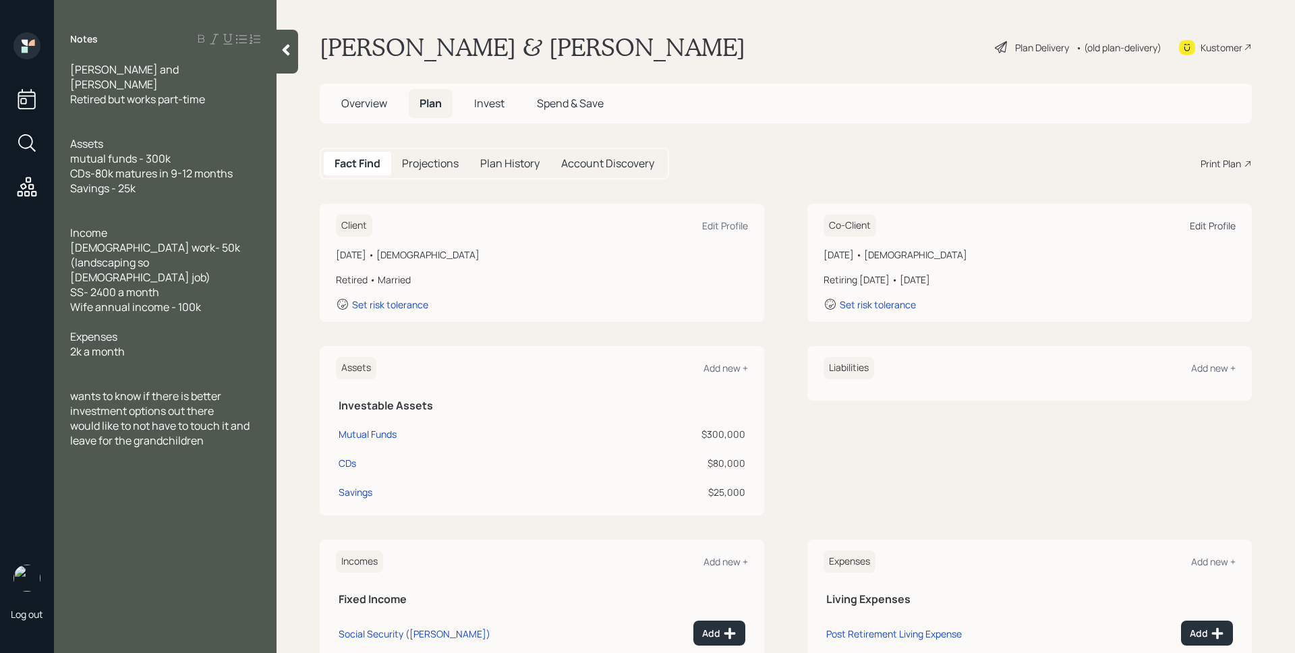
click at [1199, 220] on div "Edit Profile" at bounding box center [1213, 225] width 46 height 13
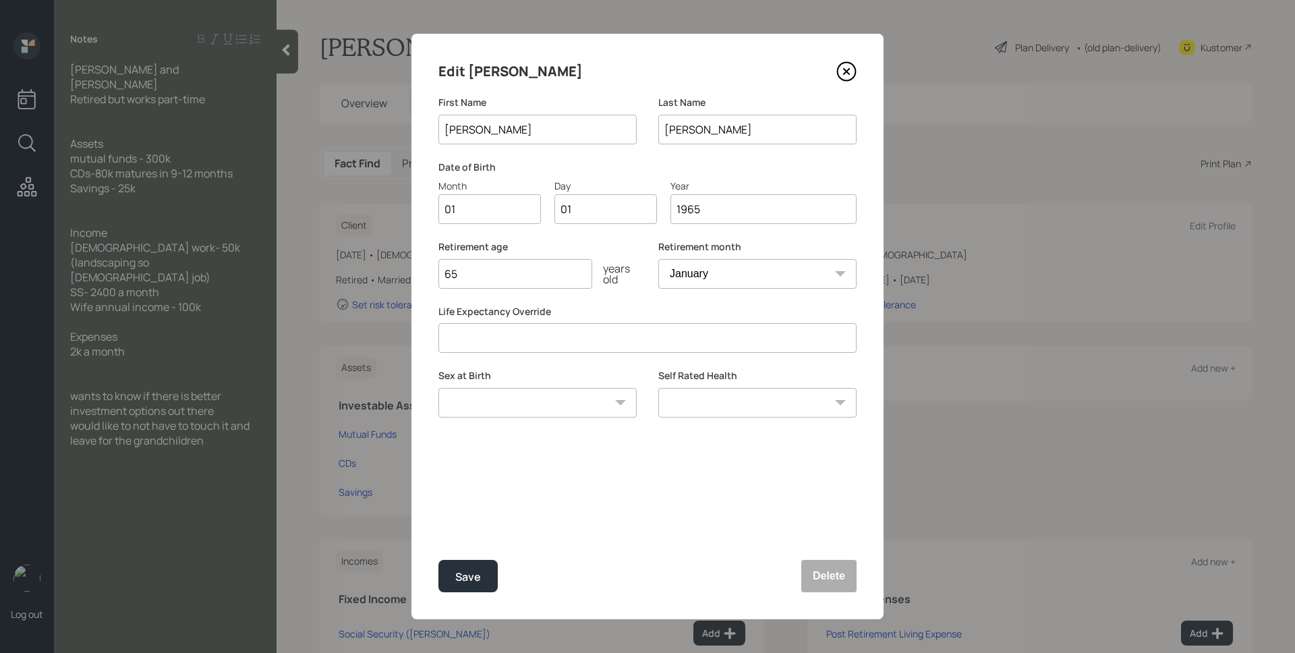
click at [784, 207] on input "1965" at bounding box center [763, 209] width 186 height 30
type input "1960"
click at [438, 560] on button "Save" at bounding box center [467, 576] width 59 height 32
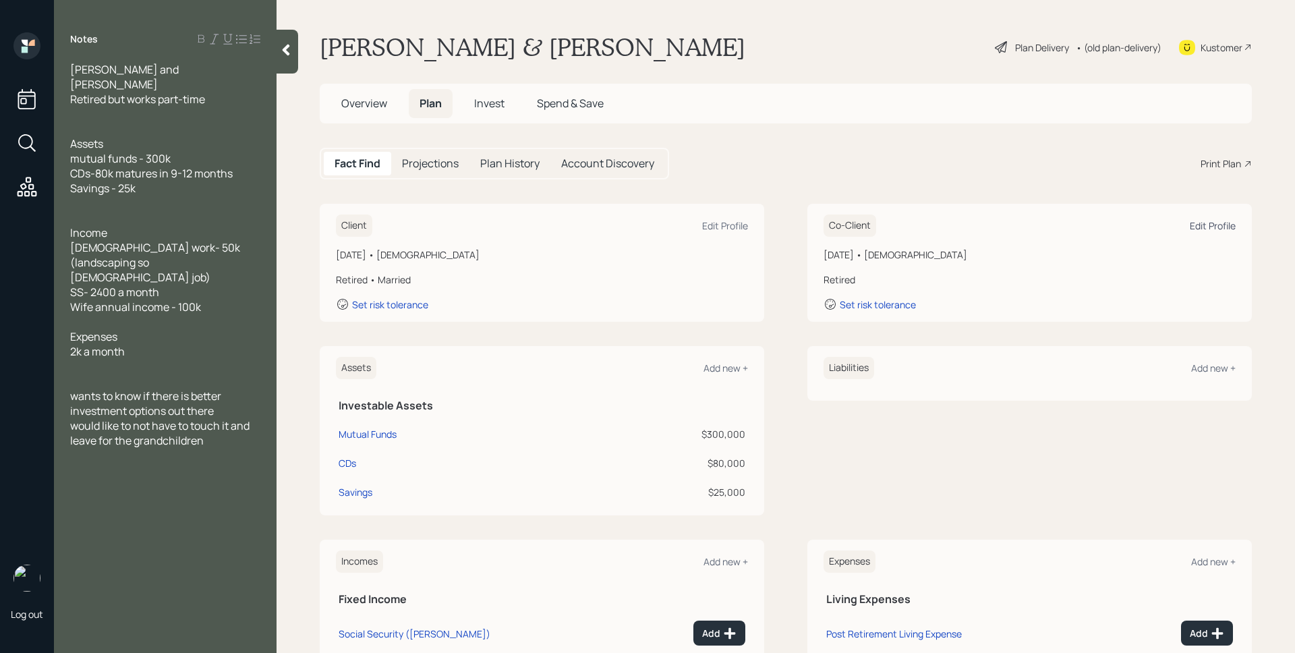
click at [1199, 225] on div "Edit Profile" at bounding box center [1213, 225] width 46 height 13
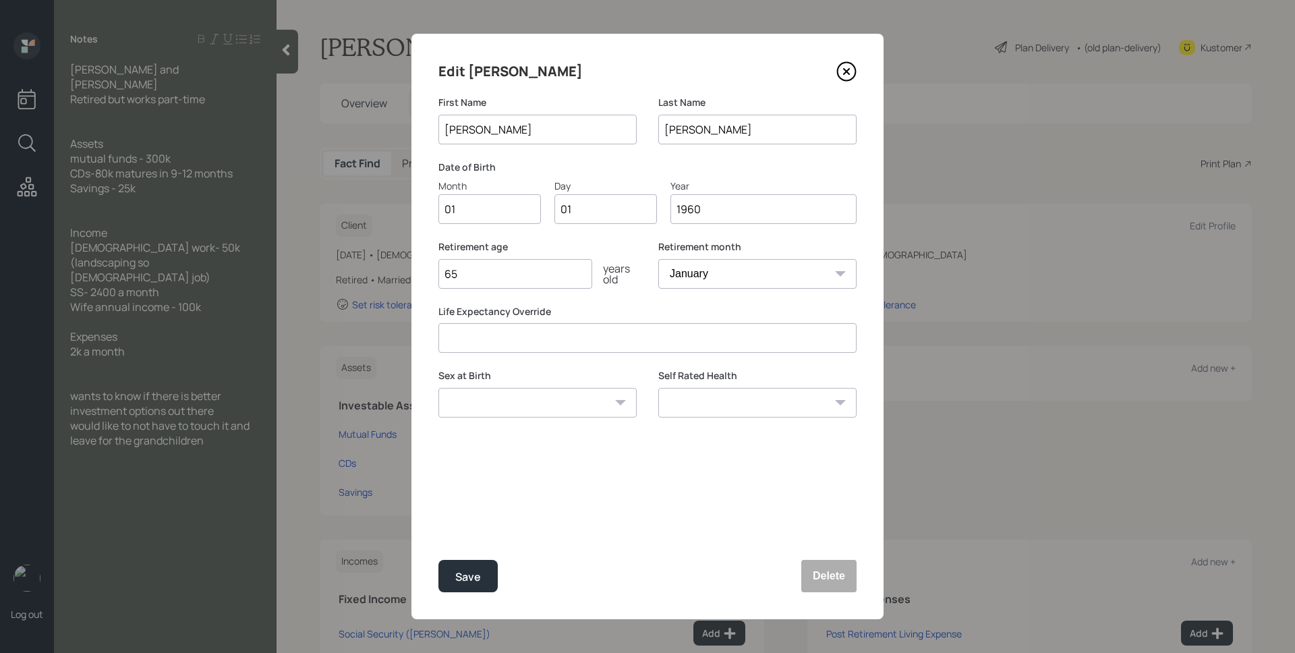
click at [492, 275] on input "65" at bounding box center [515, 274] width 154 height 30
click at [726, 204] on input "1960" at bounding box center [763, 209] width 186 height 30
type input "1962"
click at [480, 565] on button "Save" at bounding box center [467, 576] width 59 height 32
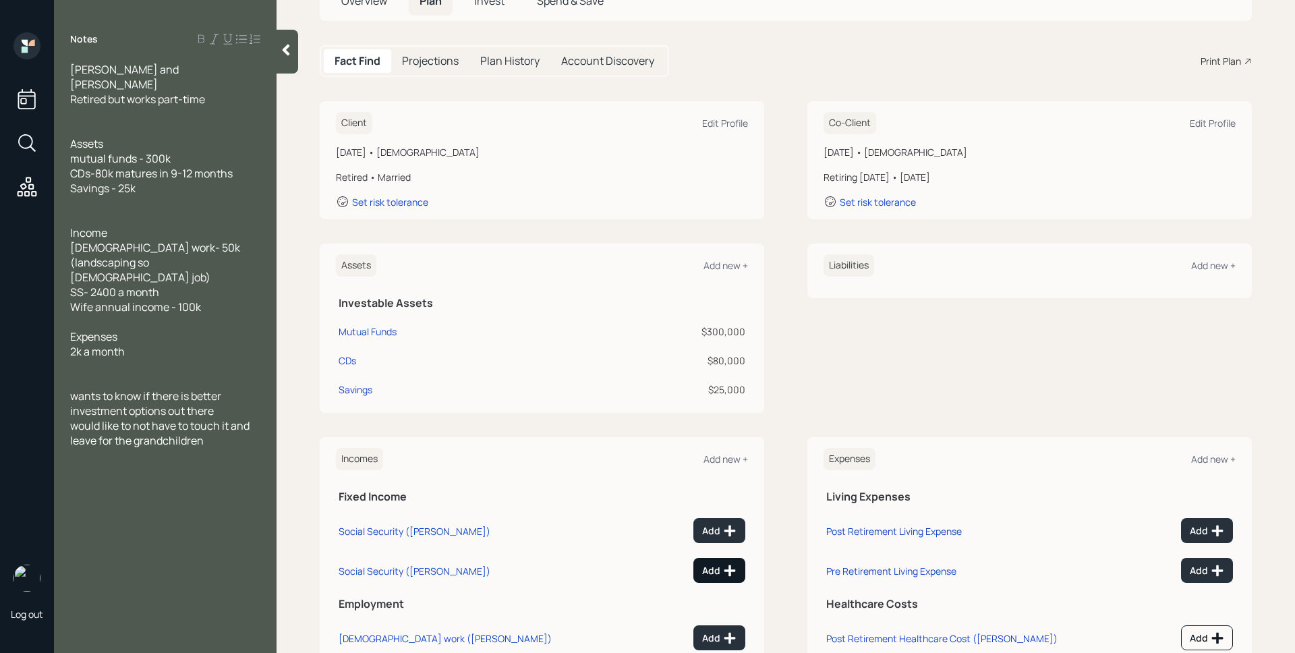
scroll to position [188, 0]
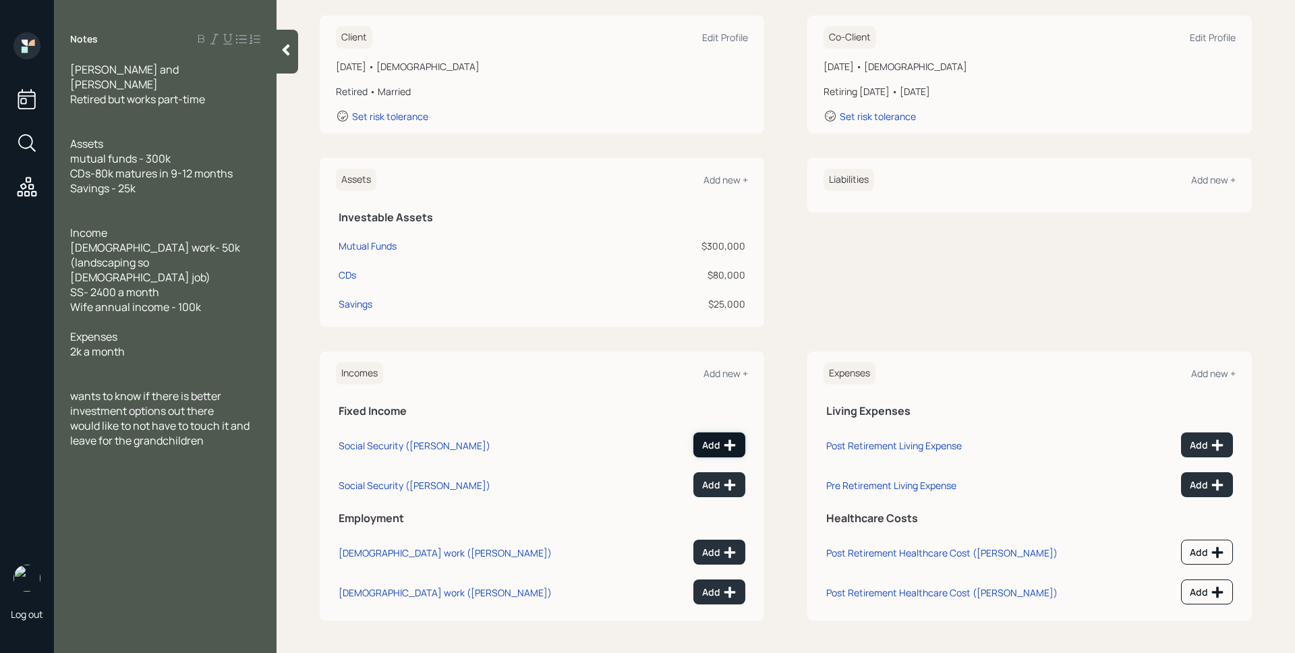
click at [710, 442] on div "Add" at bounding box center [719, 444] width 34 height 13
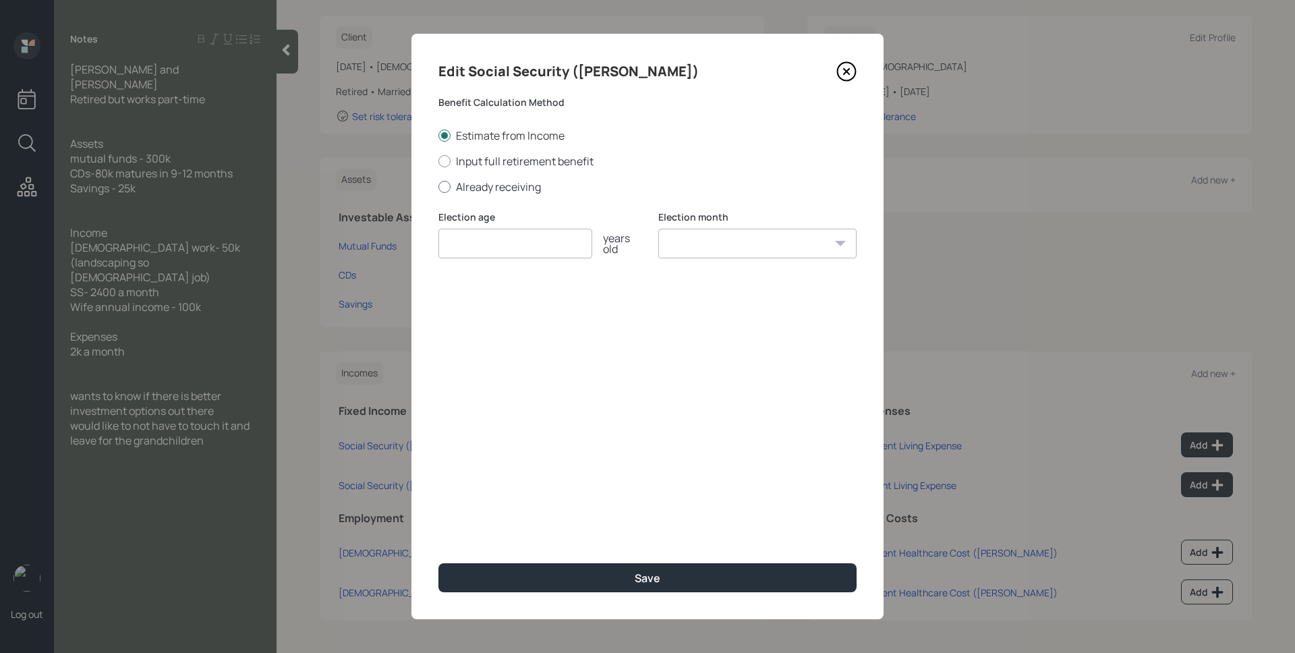
click at [497, 187] on label "Already receiving" at bounding box center [647, 186] width 418 height 15
click at [438, 187] on input "Already receiving" at bounding box center [438, 186] width 1 height 1
radio input "true"
click at [507, 246] on input "number" at bounding box center [515, 244] width 154 height 30
type input "64"
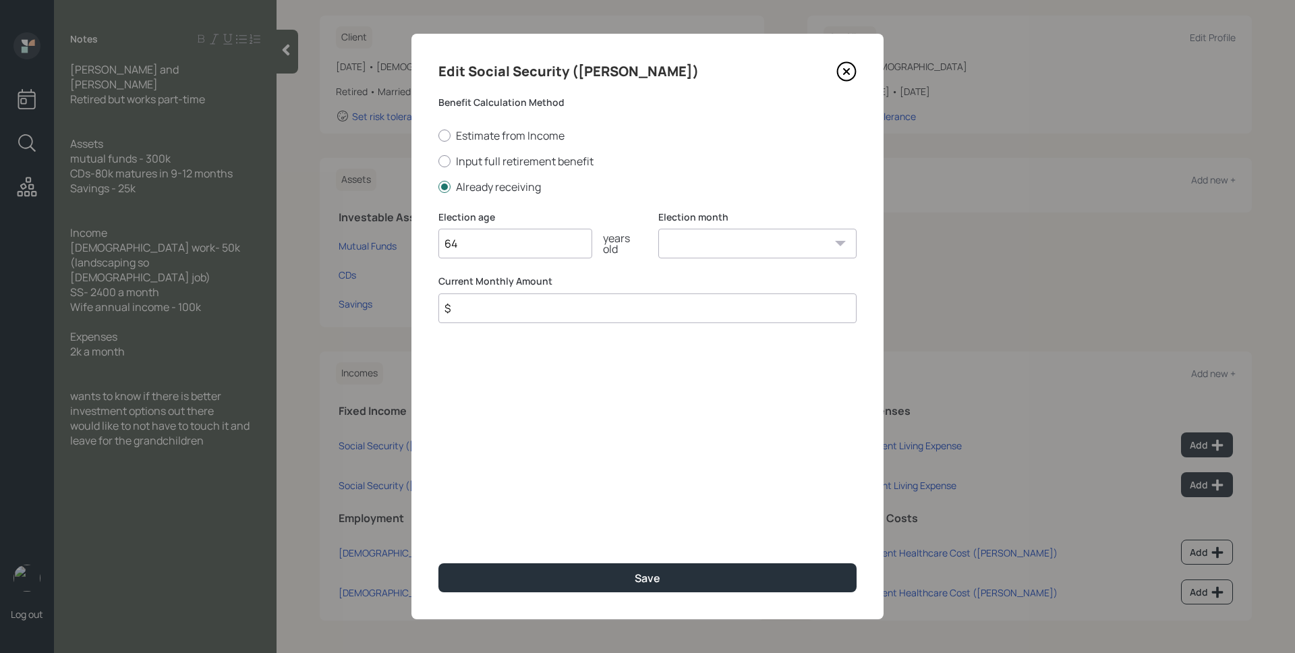
click at [747, 232] on select "January February March April May June July August September October November De…" at bounding box center [757, 244] width 198 height 30
select select "1"
click at [658, 229] on select "January February March April May June July August September October November De…" at bounding box center [757, 244] width 198 height 30
click at [663, 304] on input "$" at bounding box center [647, 308] width 418 height 30
type input "$ 2,400"
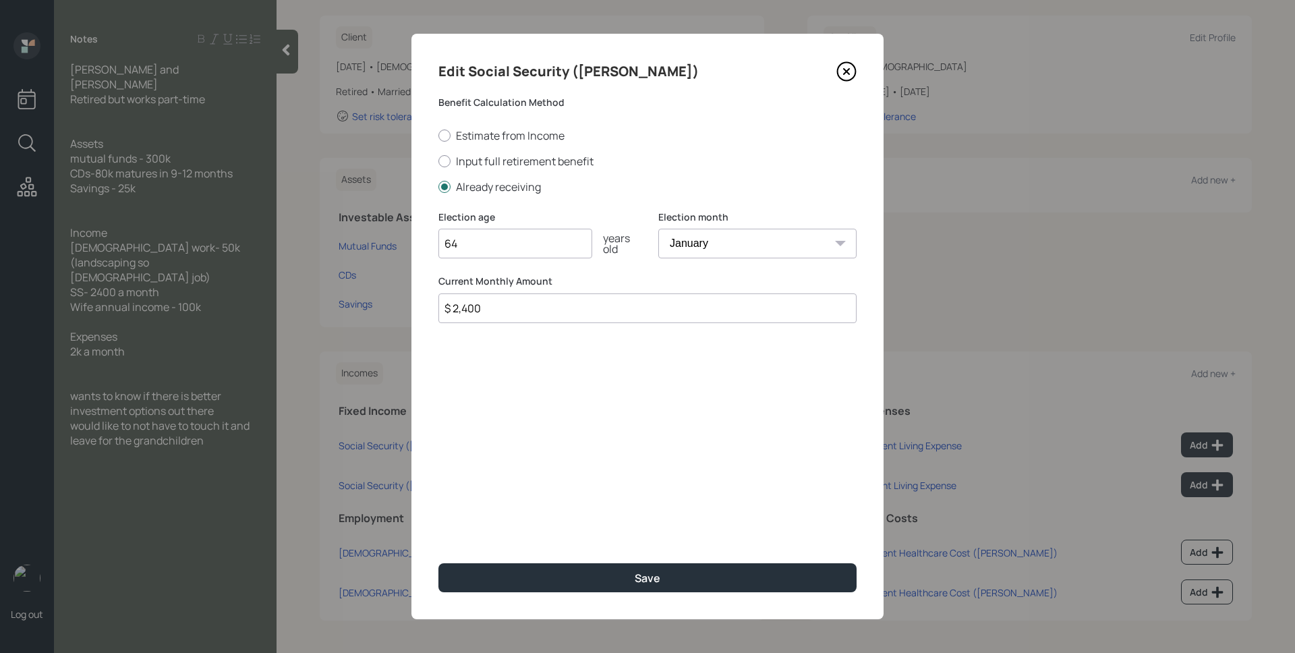
click at [438, 563] on button "Save" at bounding box center [647, 577] width 418 height 29
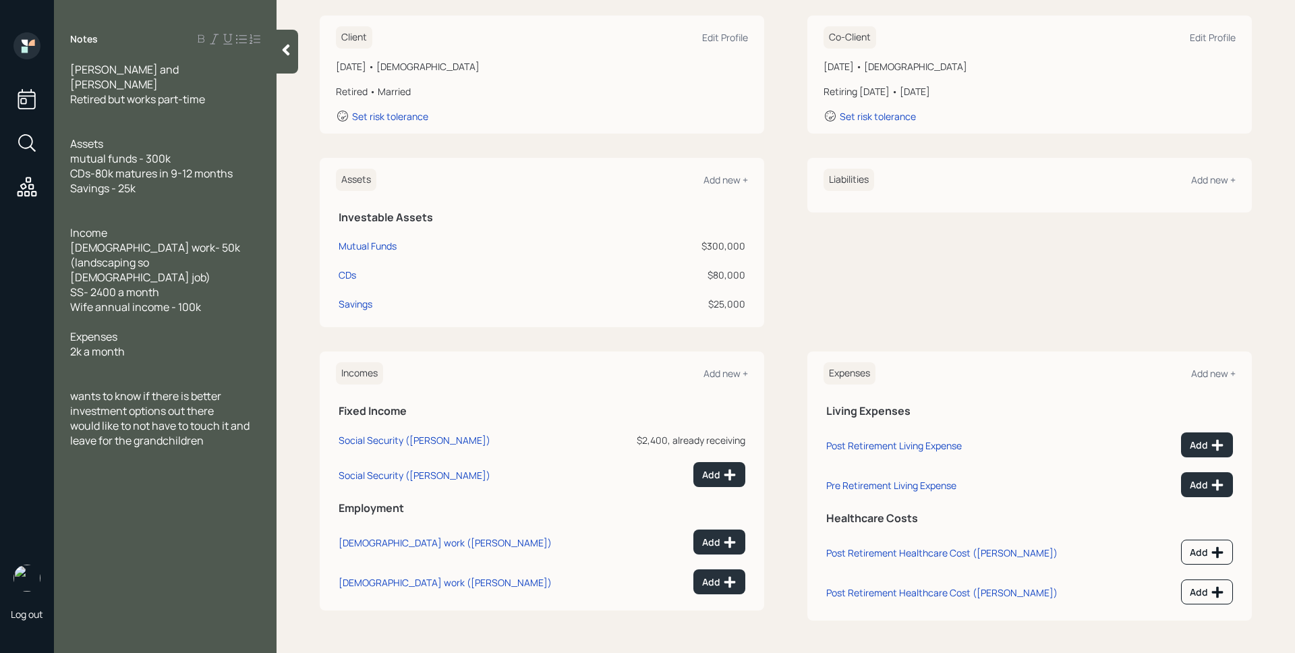
click at [721, 380] on div "Incomes Add new +" at bounding box center [542, 373] width 412 height 22
click at [721, 374] on div "Add new +" at bounding box center [726, 373] width 45 height 13
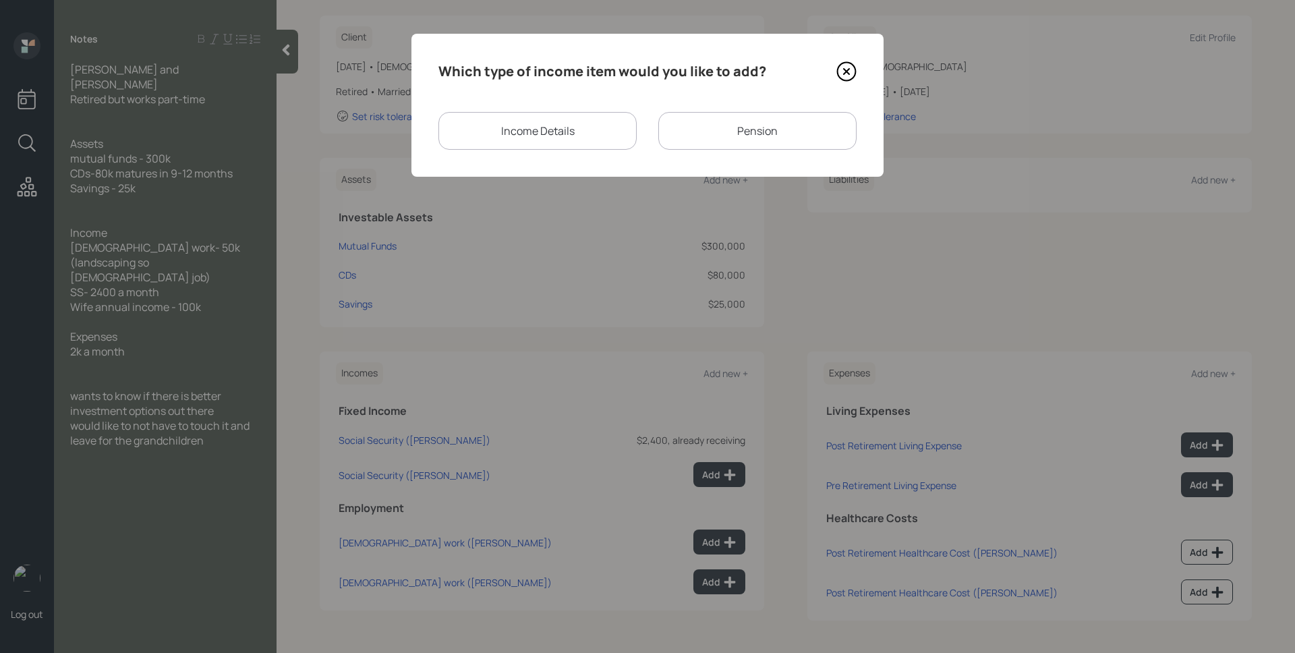
click at [563, 125] on div "Income Details" at bounding box center [537, 131] width 198 height 38
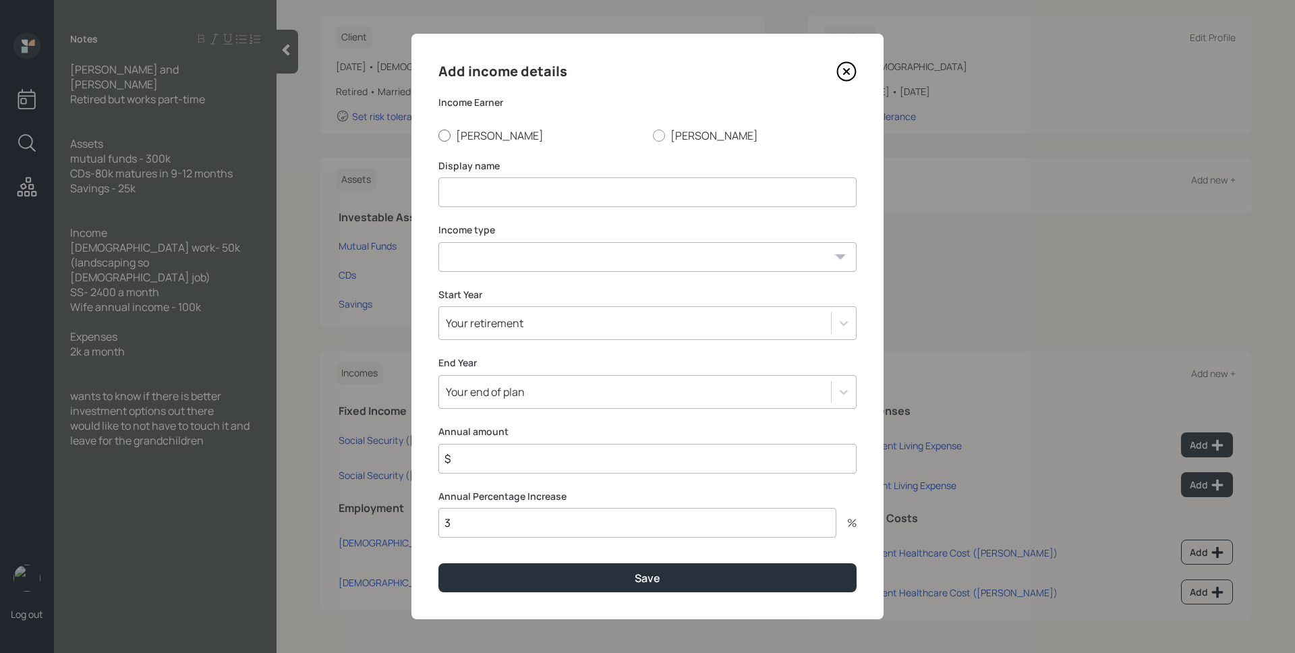
click at [471, 132] on label "[PERSON_NAME]" at bounding box center [540, 135] width 204 height 15
click at [438, 135] on input "[PERSON_NAME]" at bounding box center [438, 135] width 1 height 1
radio input "true"
click at [487, 188] on input at bounding box center [647, 192] width 418 height 30
type input "Landscaping"
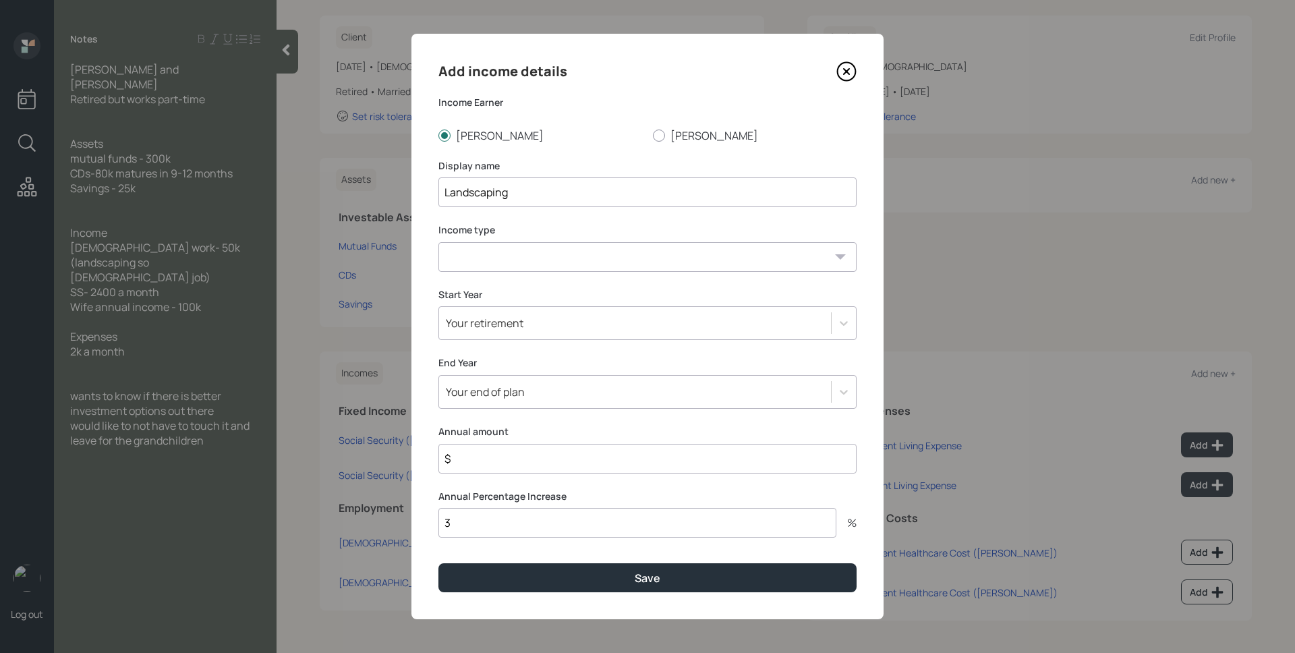
click at [486, 261] on select "[DEMOGRAPHIC_DATA] work [DEMOGRAPHIC_DATA] work Self employment Other" at bounding box center [647, 257] width 418 height 30
select select "part_time"
click at [438, 242] on select "[DEMOGRAPHIC_DATA] work [DEMOGRAPHIC_DATA] work Self employment Other" at bounding box center [647, 257] width 418 height 30
click at [509, 463] on input "$" at bounding box center [647, 459] width 418 height 30
type input "$ 50,000"
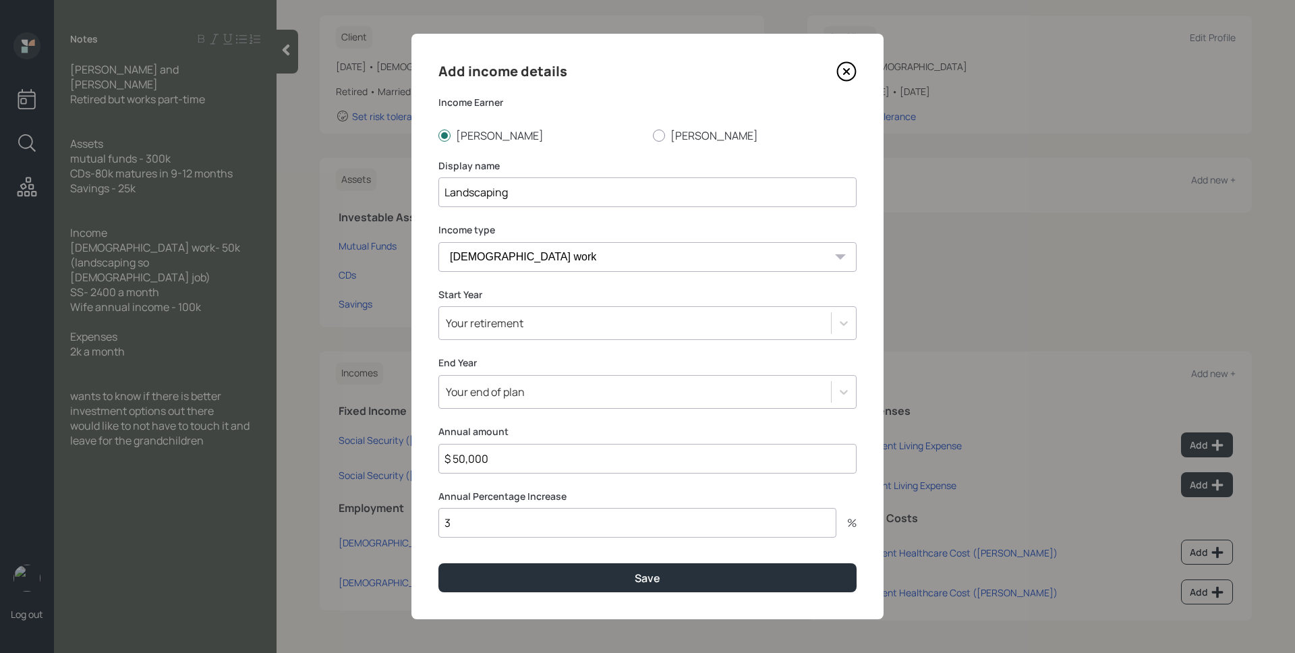
click at [438, 563] on button "Save" at bounding box center [647, 577] width 418 height 29
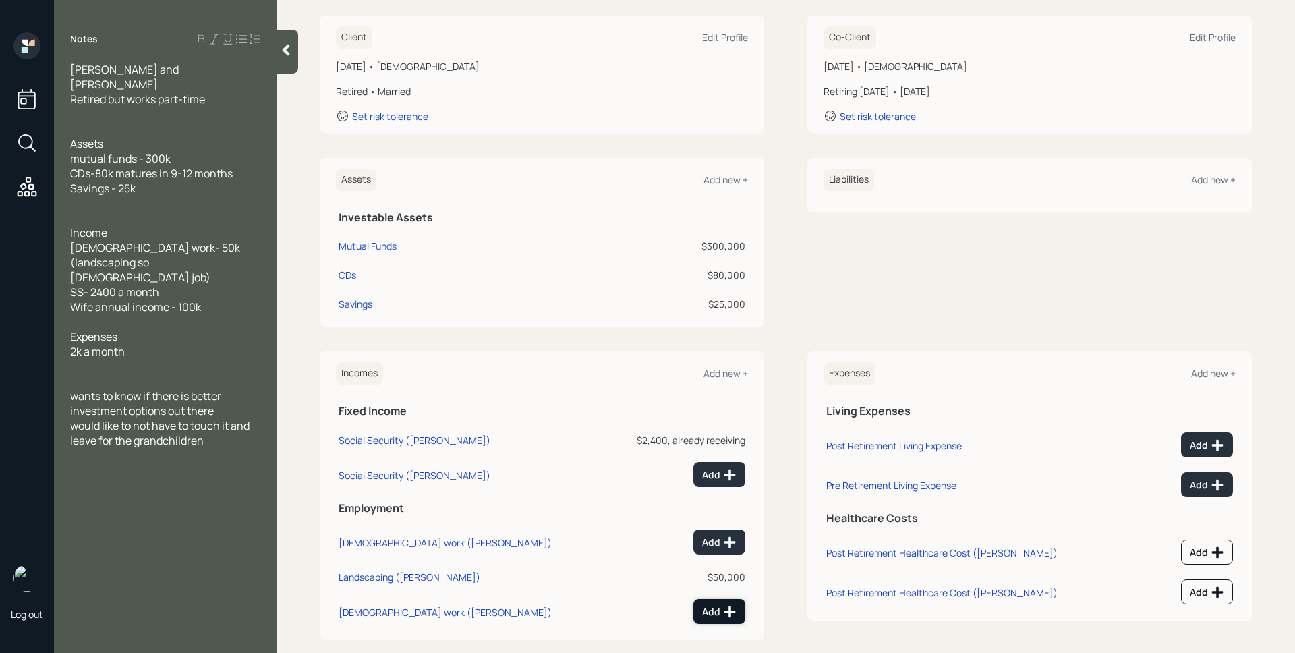
click at [731, 618] on button "Add" at bounding box center [719, 611] width 52 height 25
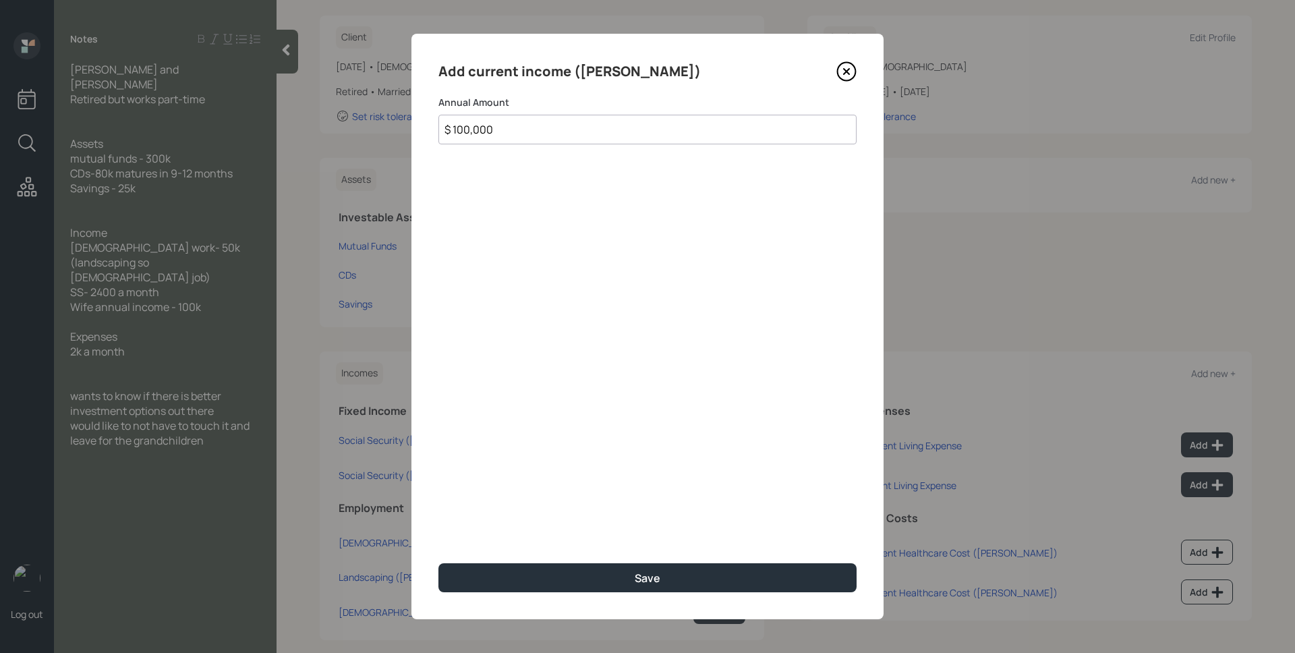
type input "$ 100,000"
click at [438, 563] on button "Save" at bounding box center [647, 577] width 418 height 29
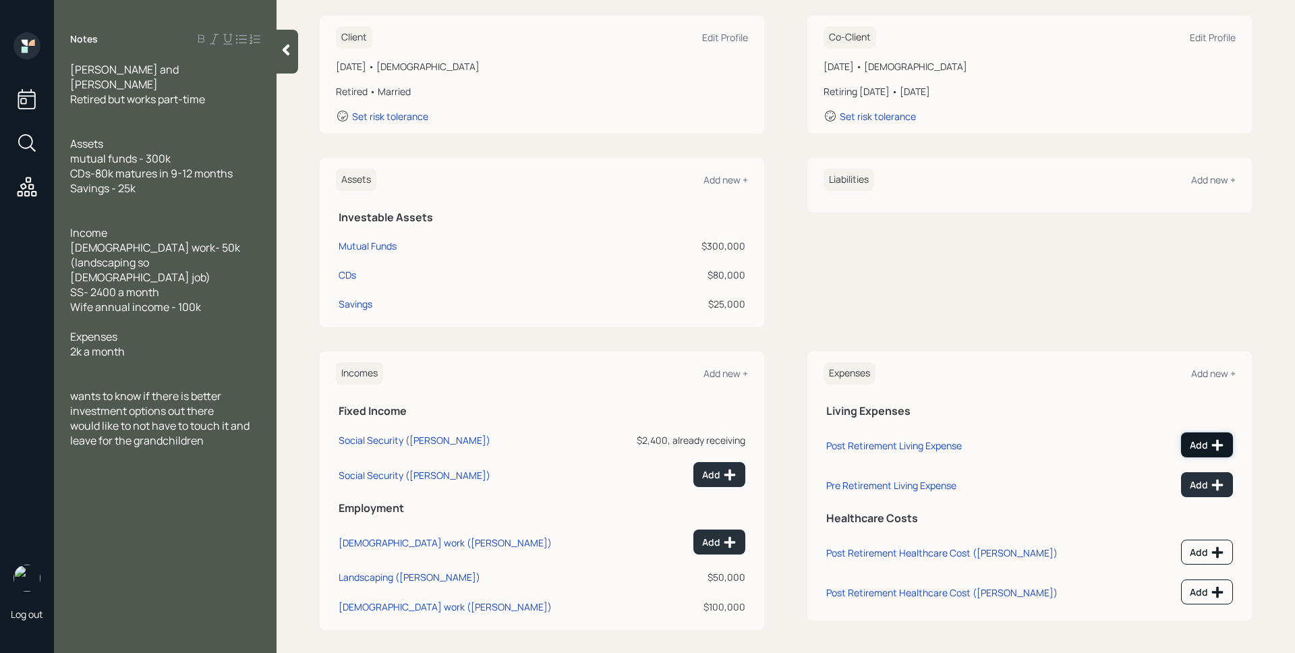
click at [1197, 452] on button "Add" at bounding box center [1207, 444] width 52 height 25
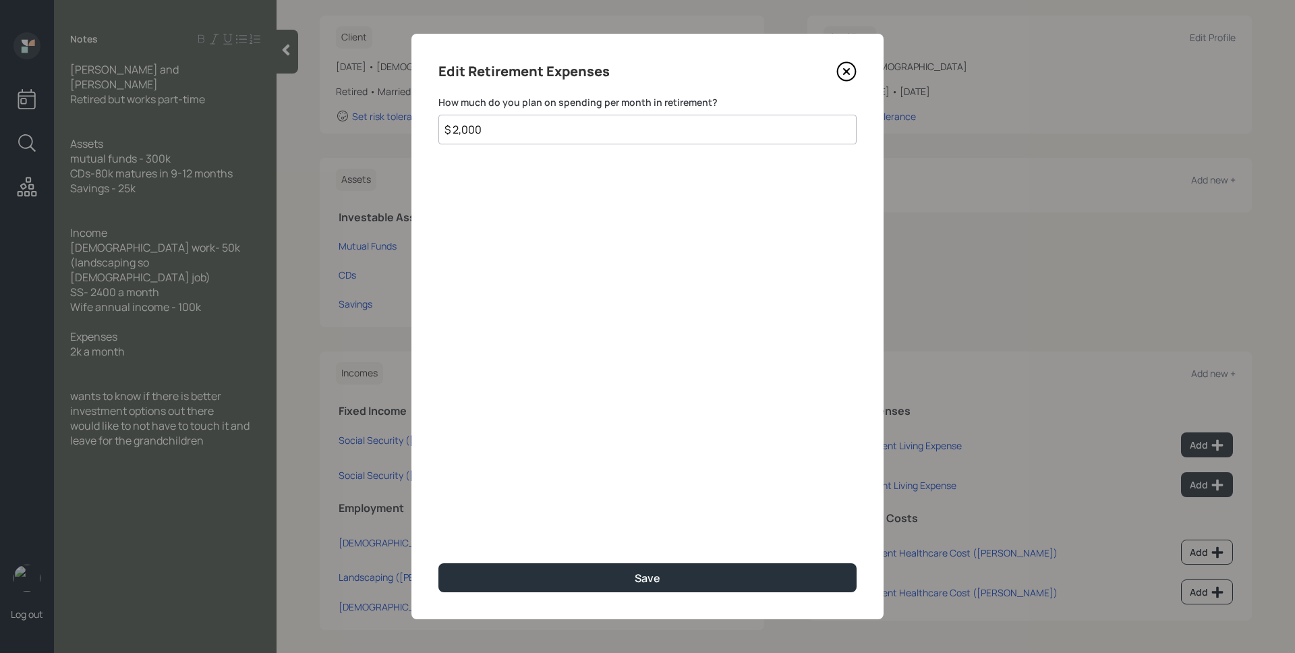
type input "$ 2,000"
click at [438, 563] on button "Save" at bounding box center [647, 577] width 418 height 29
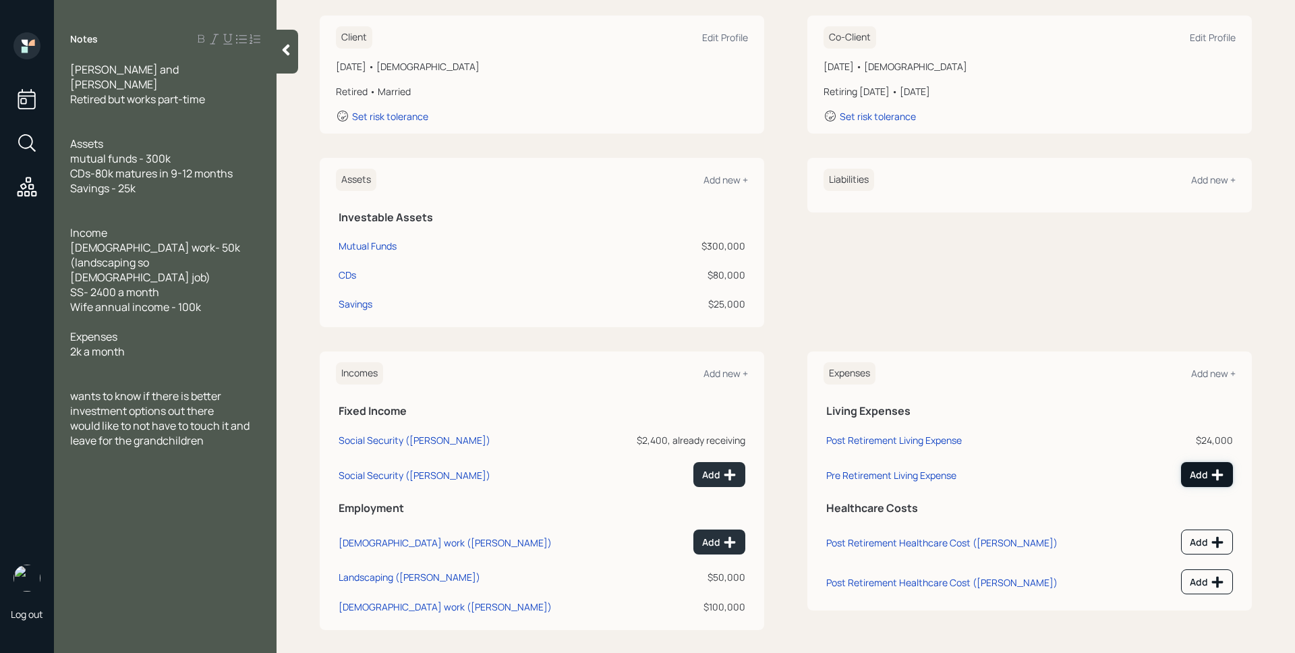
click at [1212, 474] on icon at bounding box center [1217, 474] width 11 height 11
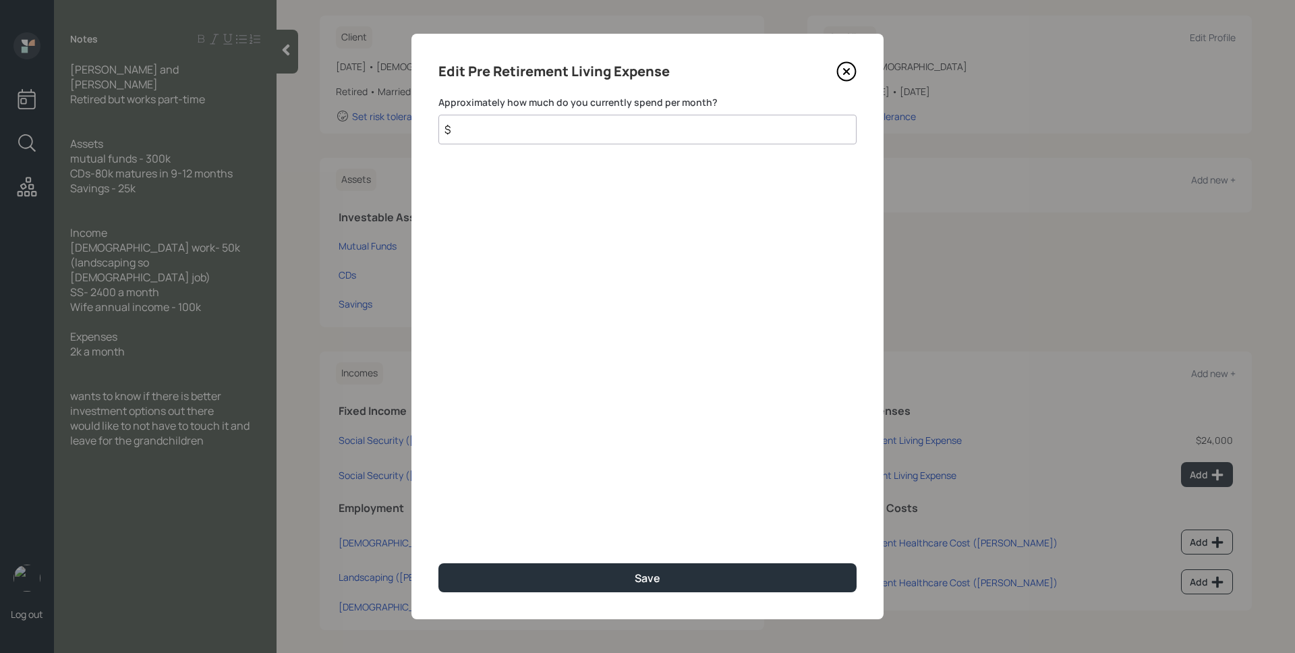
click at [481, 118] on input "$" at bounding box center [647, 130] width 418 height 30
type input "$ 2,000"
click at [438, 563] on button "Save" at bounding box center [647, 577] width 418 height 29
